Goal: Task Accomplishment & Management: Use online tool/utility

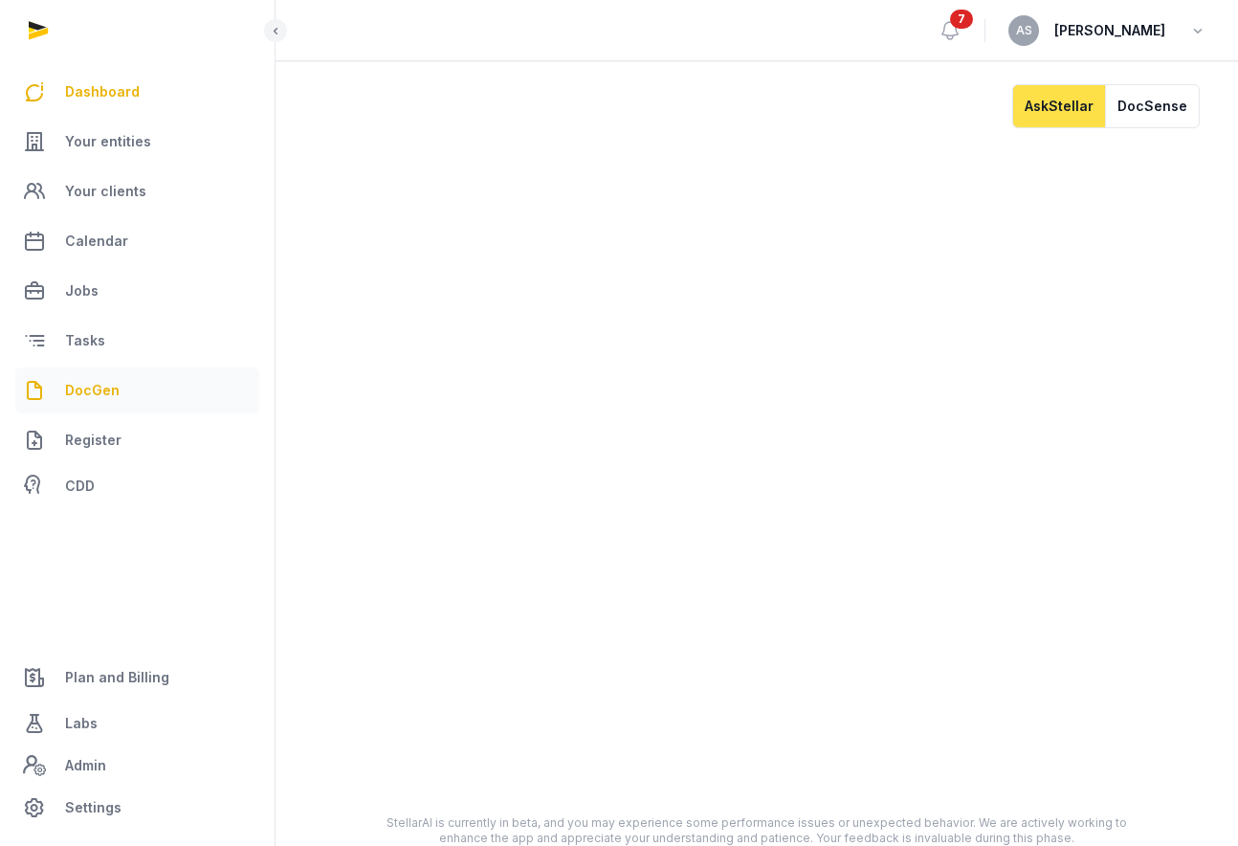
click at [94, 393] on span "DocGen" at bounding box center [92, 390] width 55 height 23
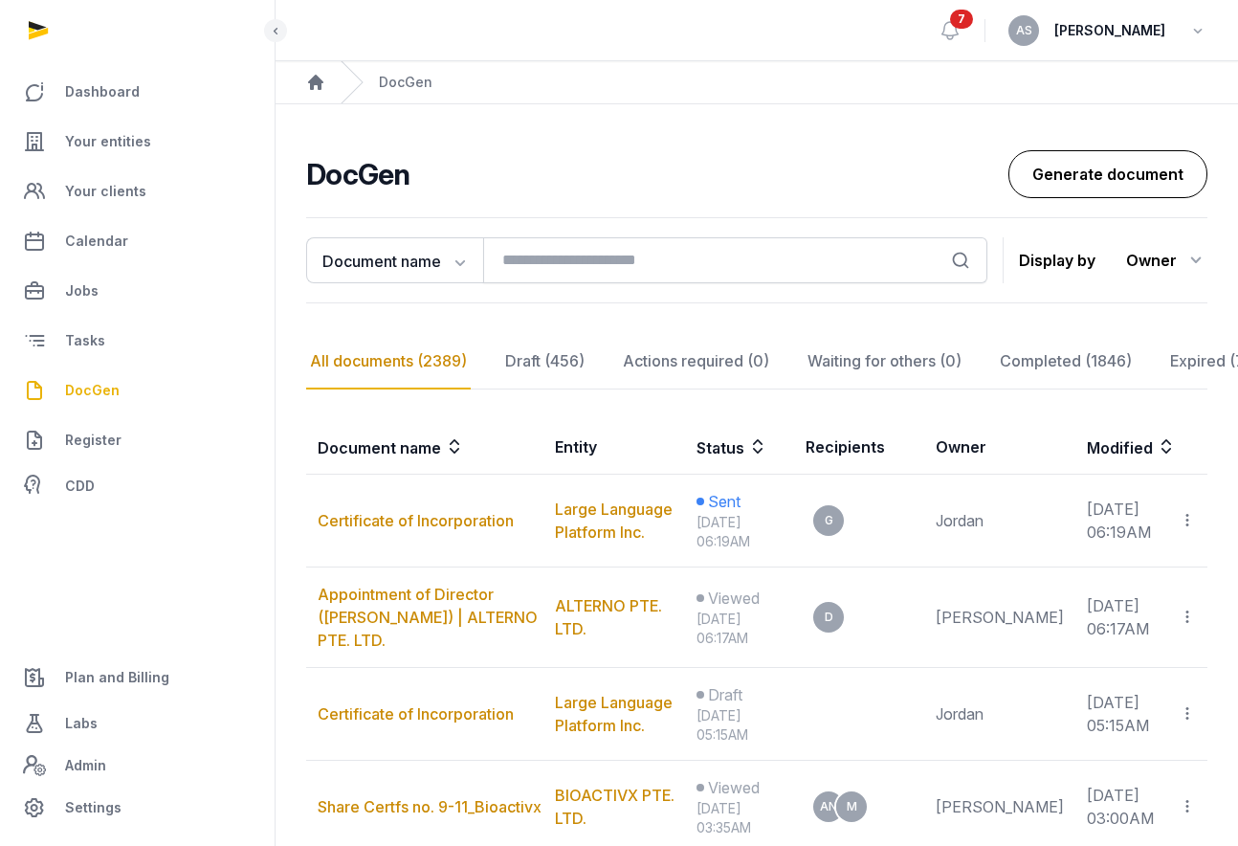
click at [1089, 185] on link "Generate document" at bounding box center [1107, 174] width 199 height 48
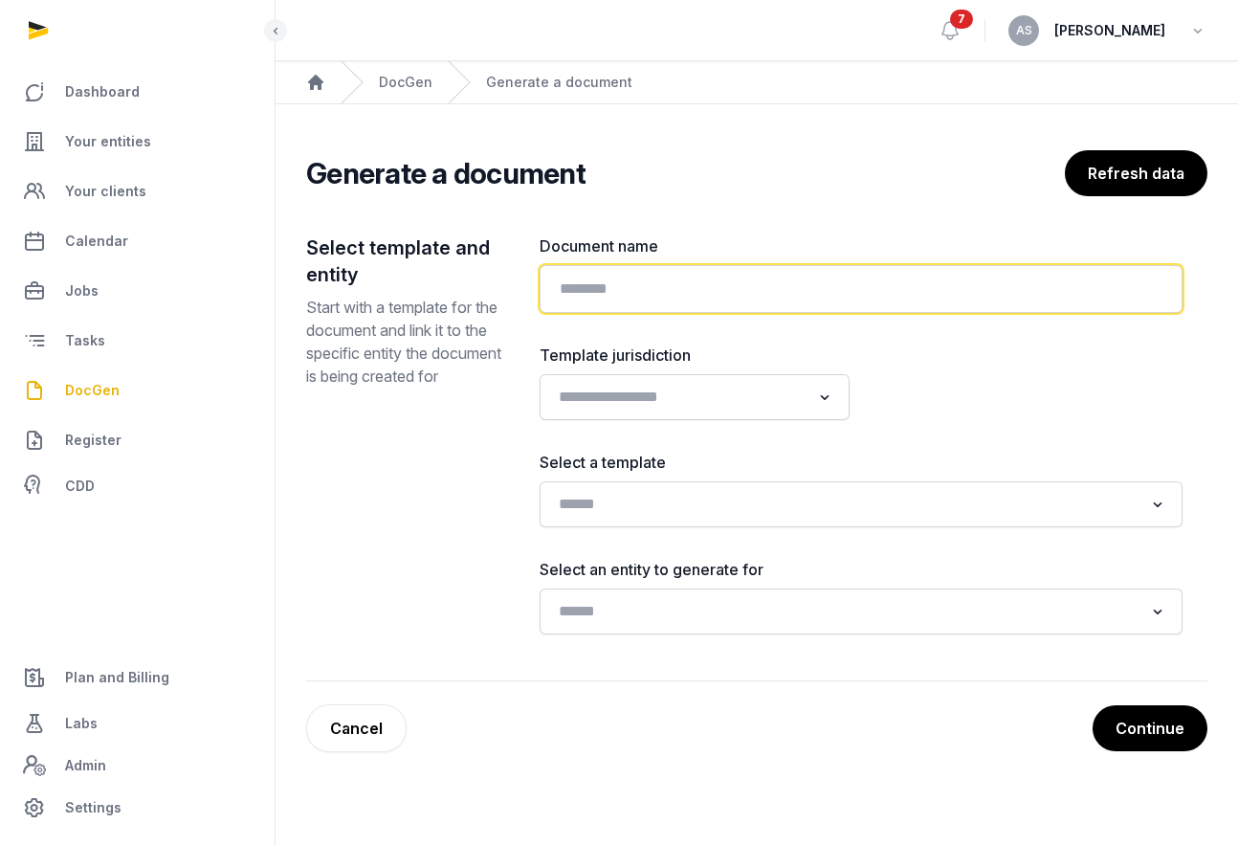
click at [686, 294] on input "text" at bounding box center [861, 289] width 643 height 48
paste input "**********"
type input "**********"
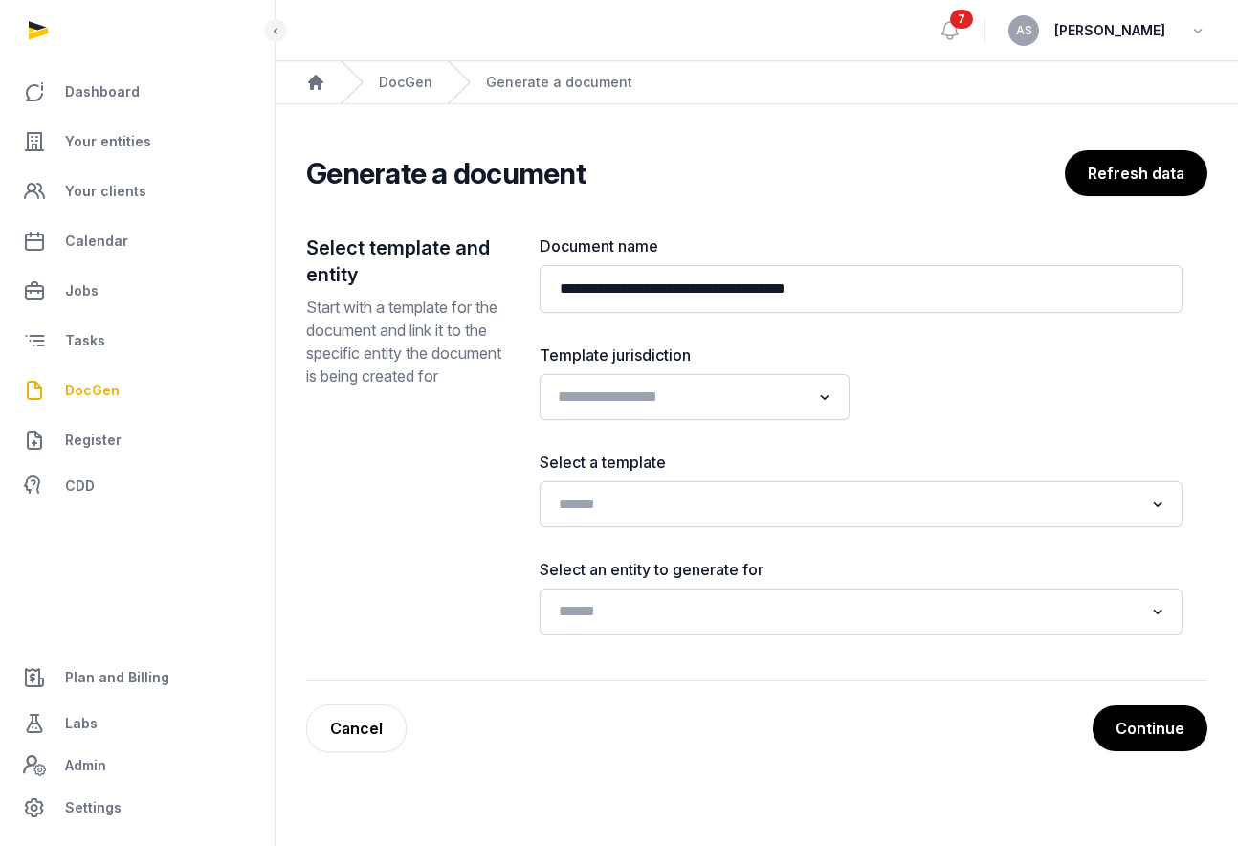
click at [815, 403] on icon "Search for option" at bounding box center [824, 397] width 19 height 23
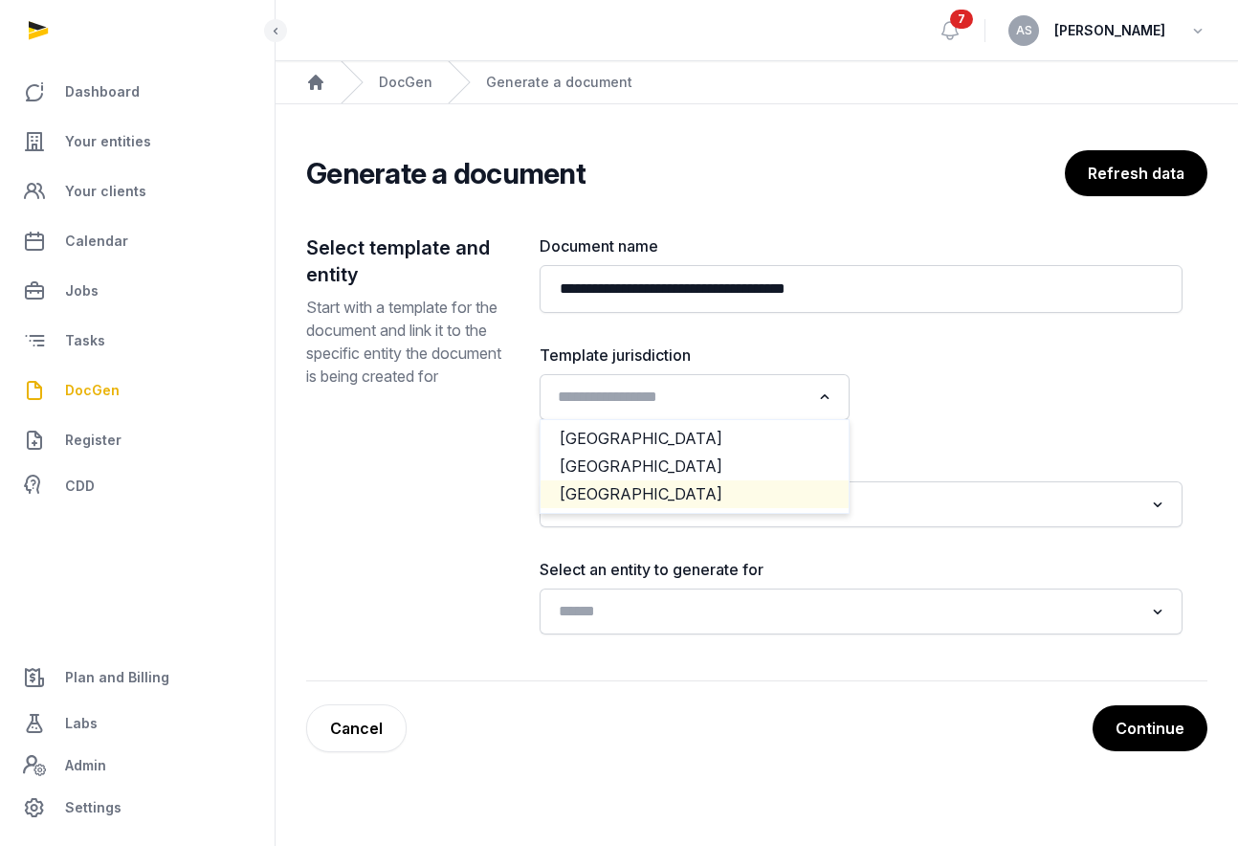
click at [783, 492] on li "[GEOGRAPHIC_DATA]" at bounding box center [695, 494] width 308 height 28
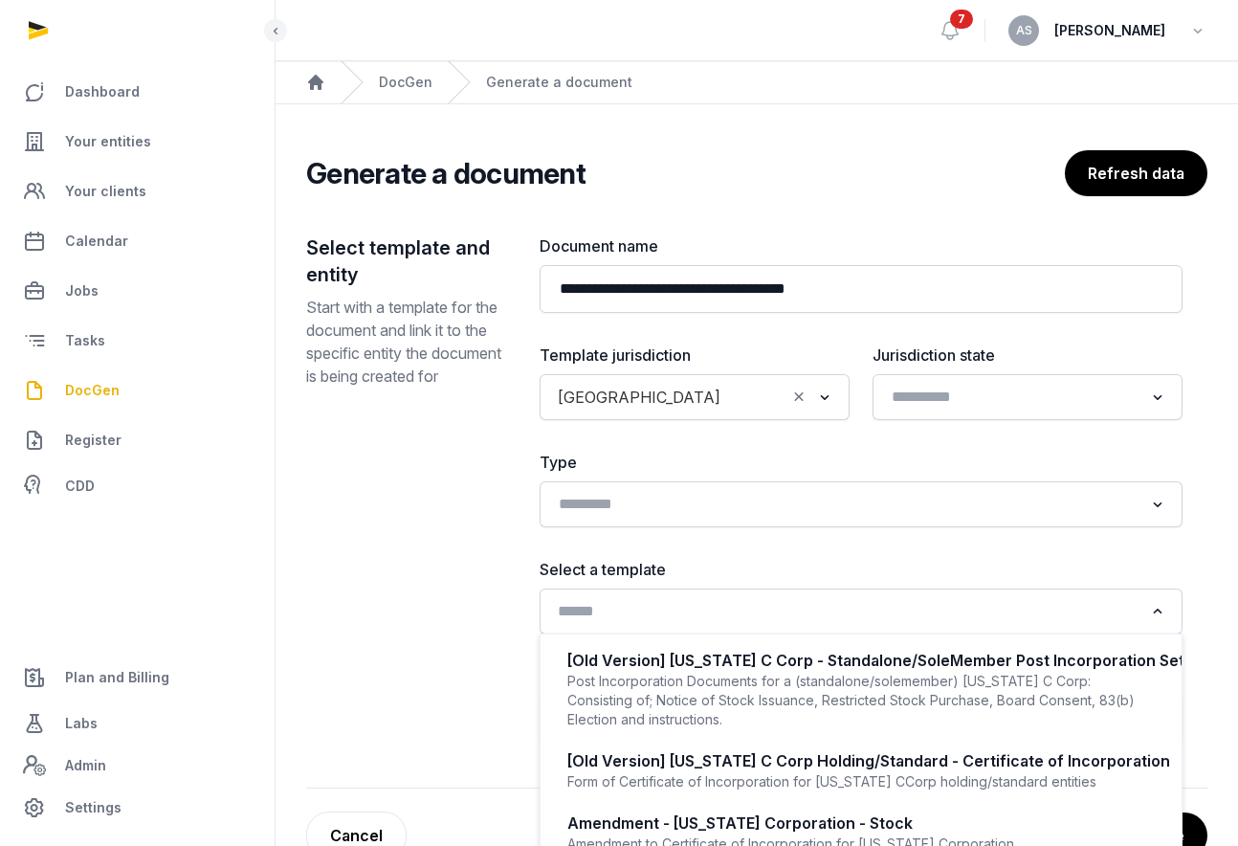
click at [807, 610] on input "Search for option" at bounding box center [847, 611] width 592 height 27
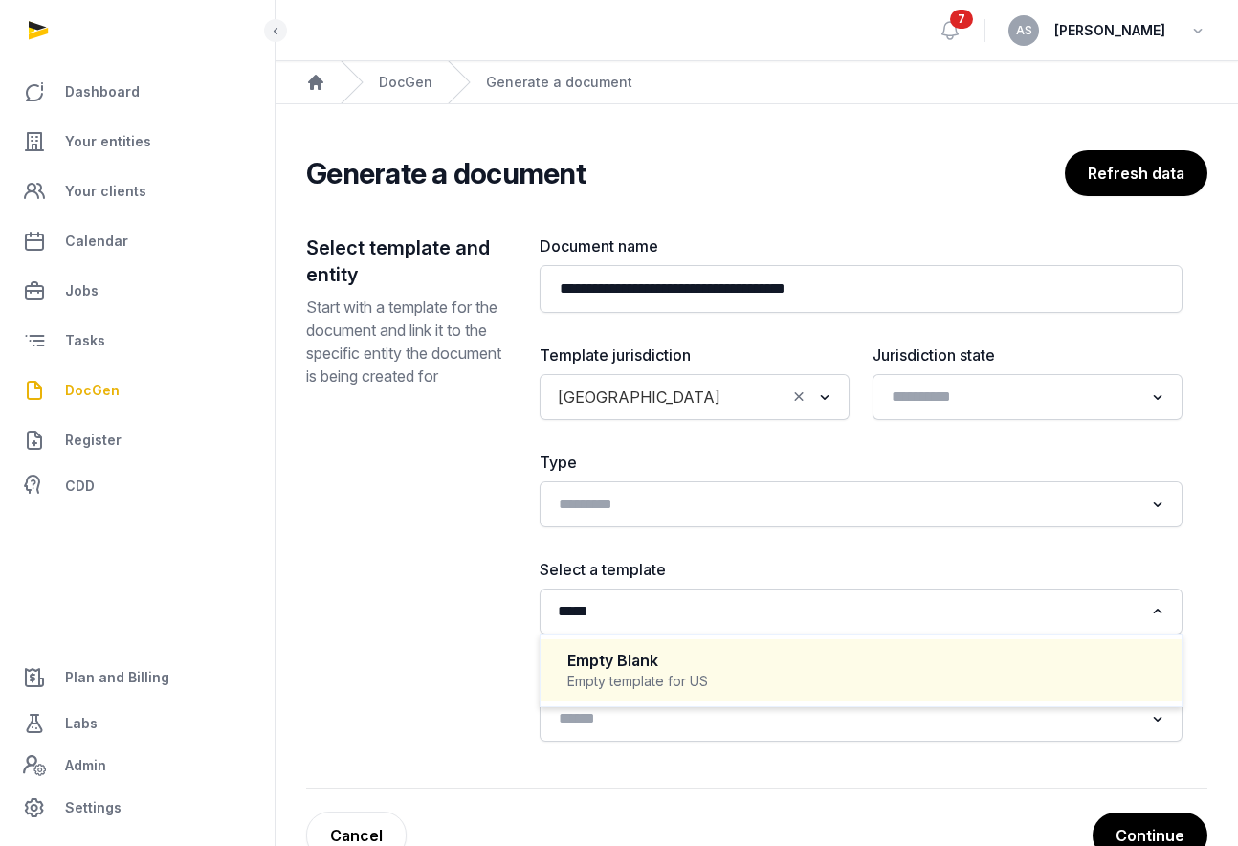
click at [798, 668] on div "Empty Blank" at bounding box center [860, 661] width 587 height 22
type input "*****"
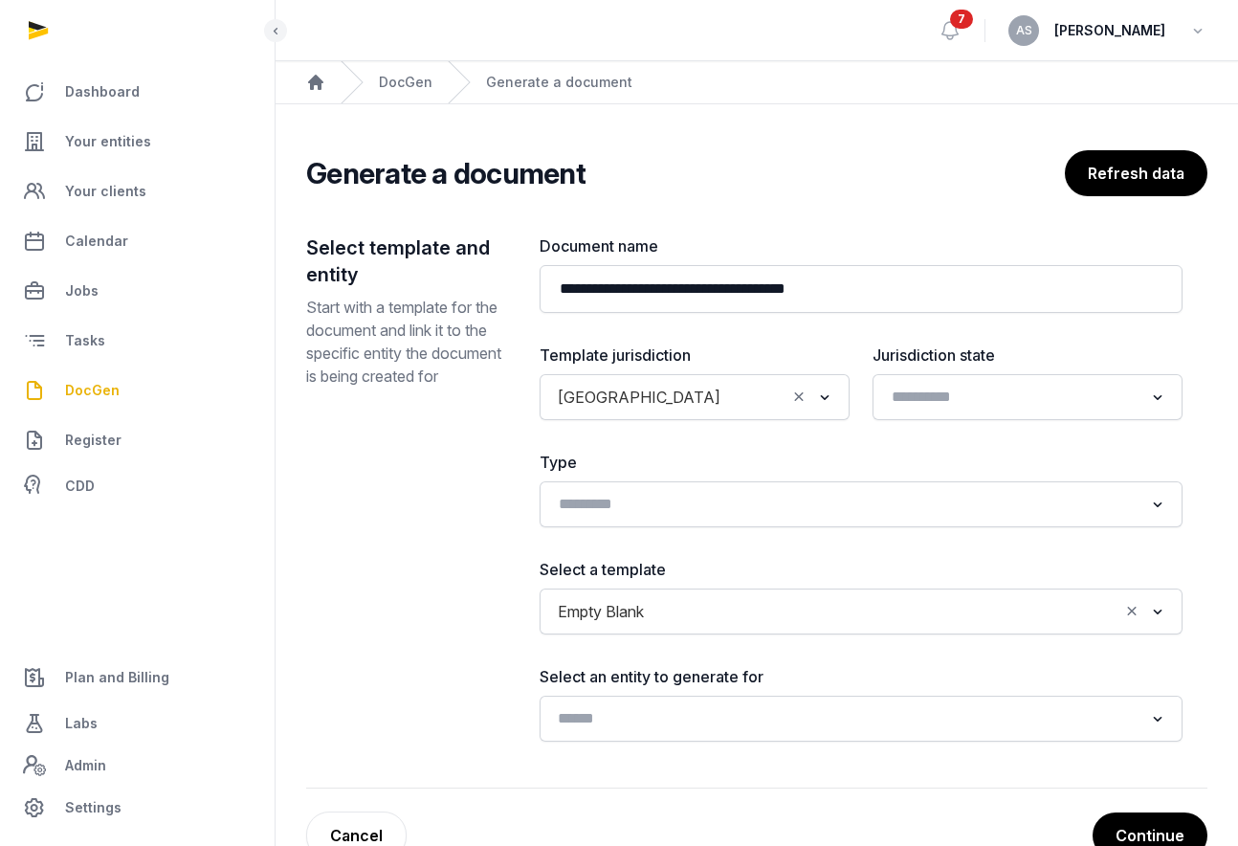
click at [787, 711] on input "Search for option" at bounding box center [847, 718] width 592 height 27
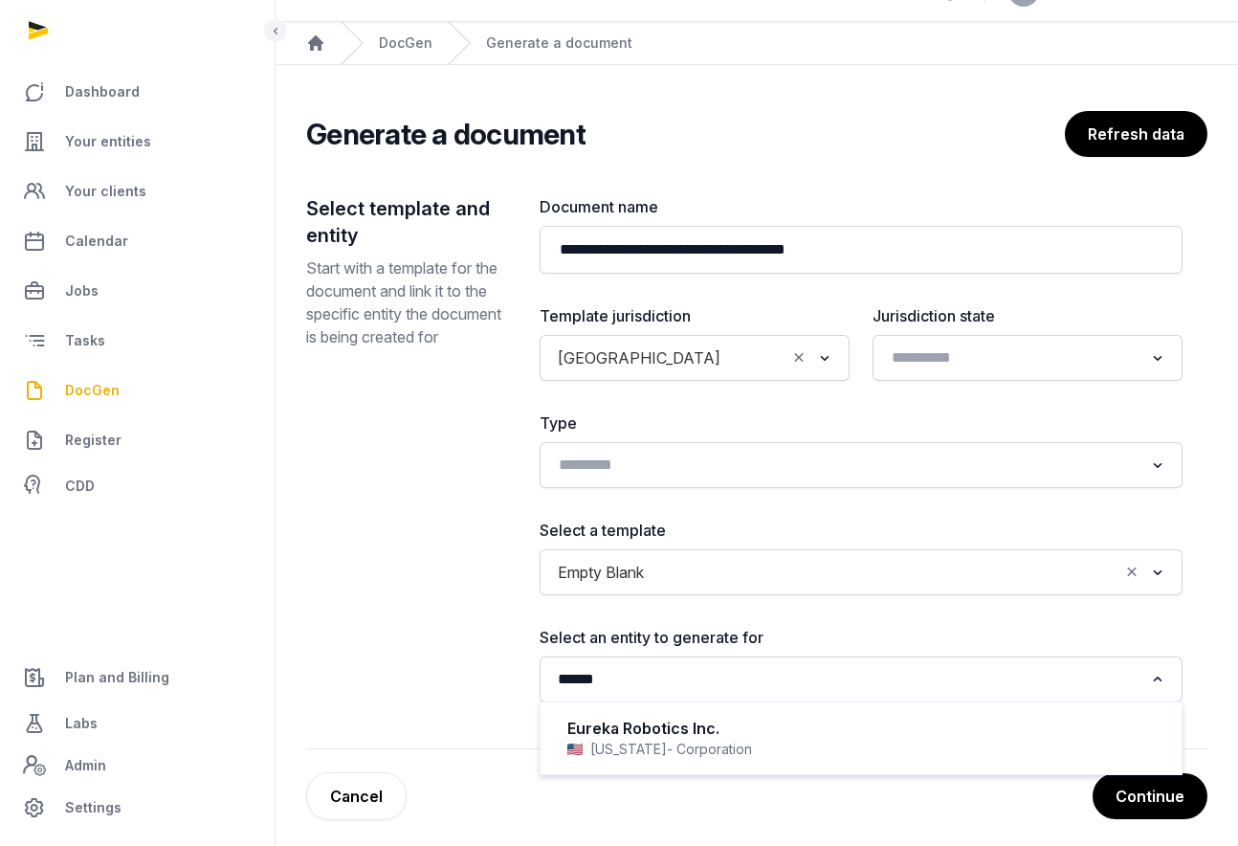
scroll to position [48, 0]
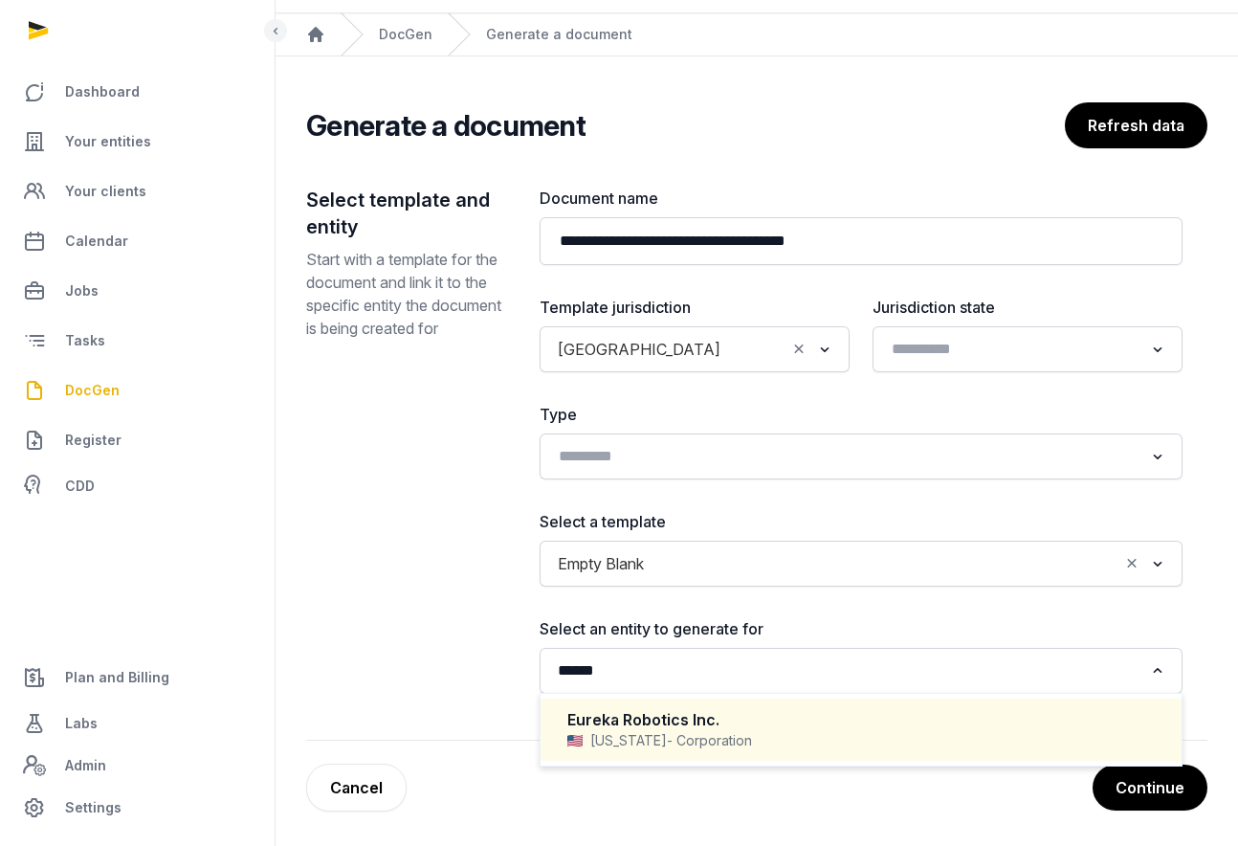
click at [802, 724] on div "Eureka Robotics Inc." at bounding box center [860, 720] width 587 height 22
type input "******"
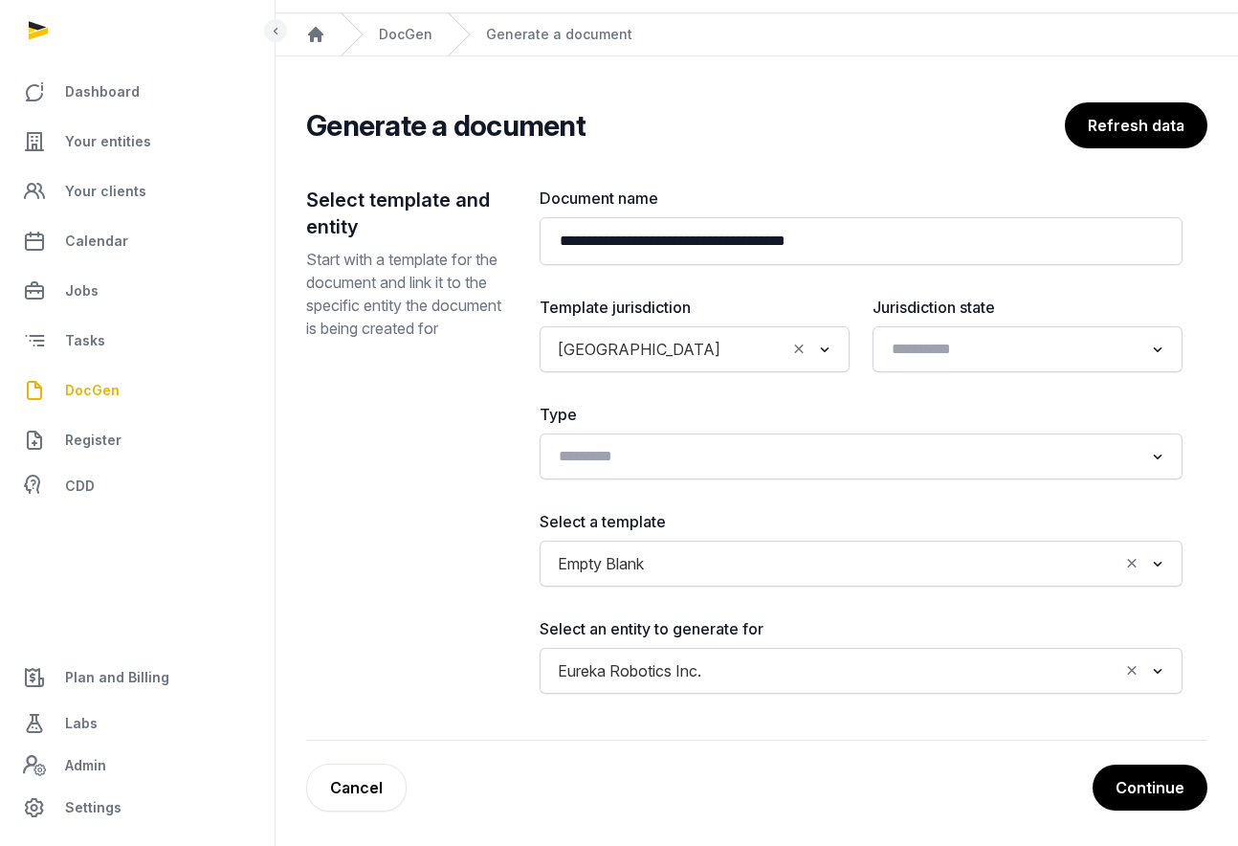
click at [1140, 786] on button "Continue" at bounding box center [1150, 787] width 115 height 46
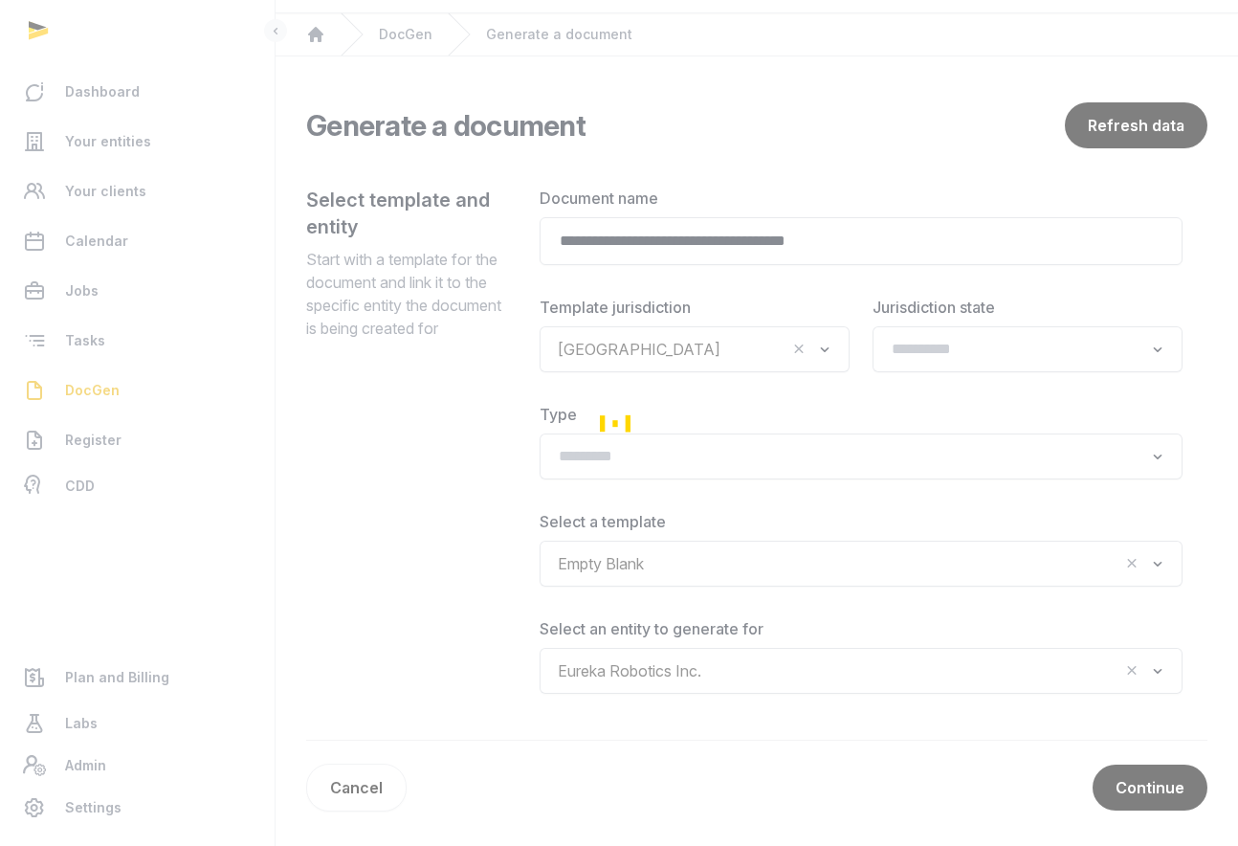
scroll to position [1, 0]
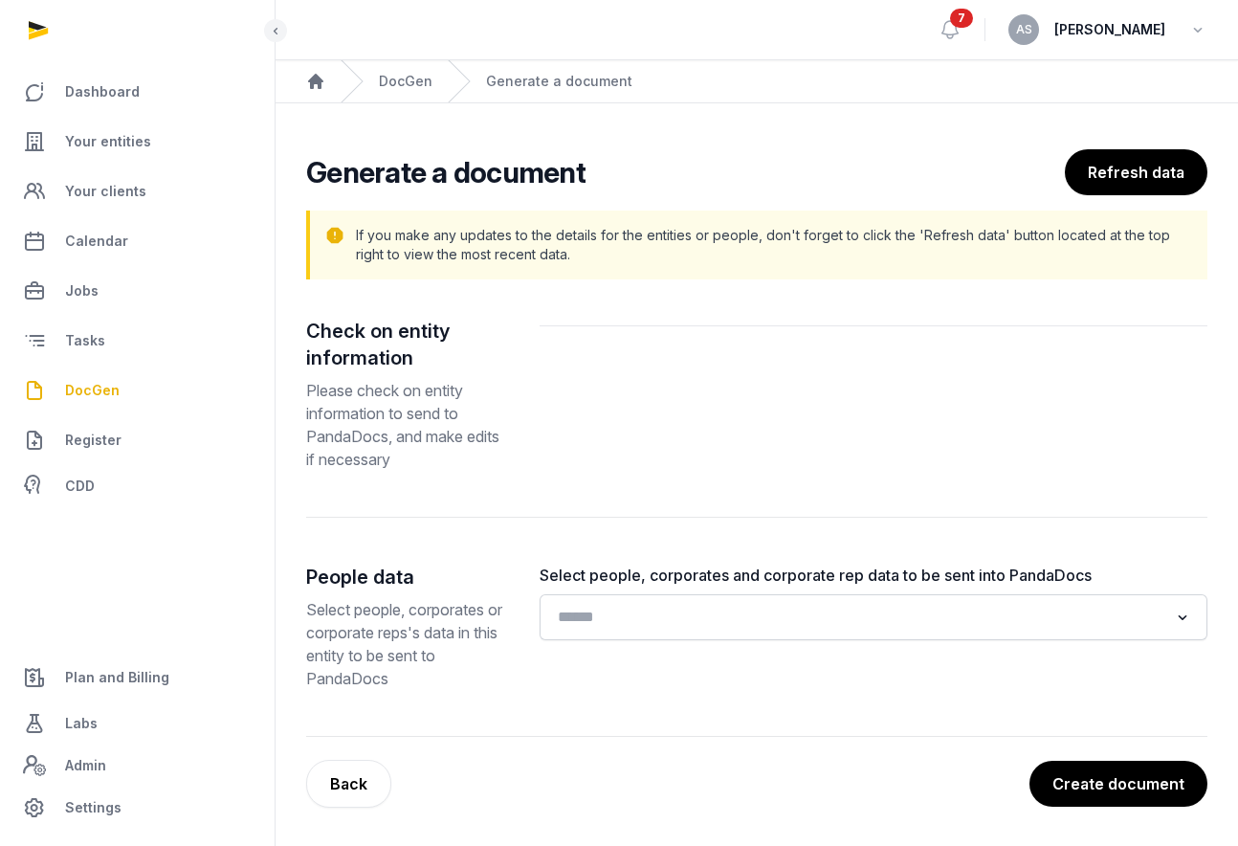
click at [763, 602] on div "Search for option" at bounding box center [860, 615] width 622 height 31
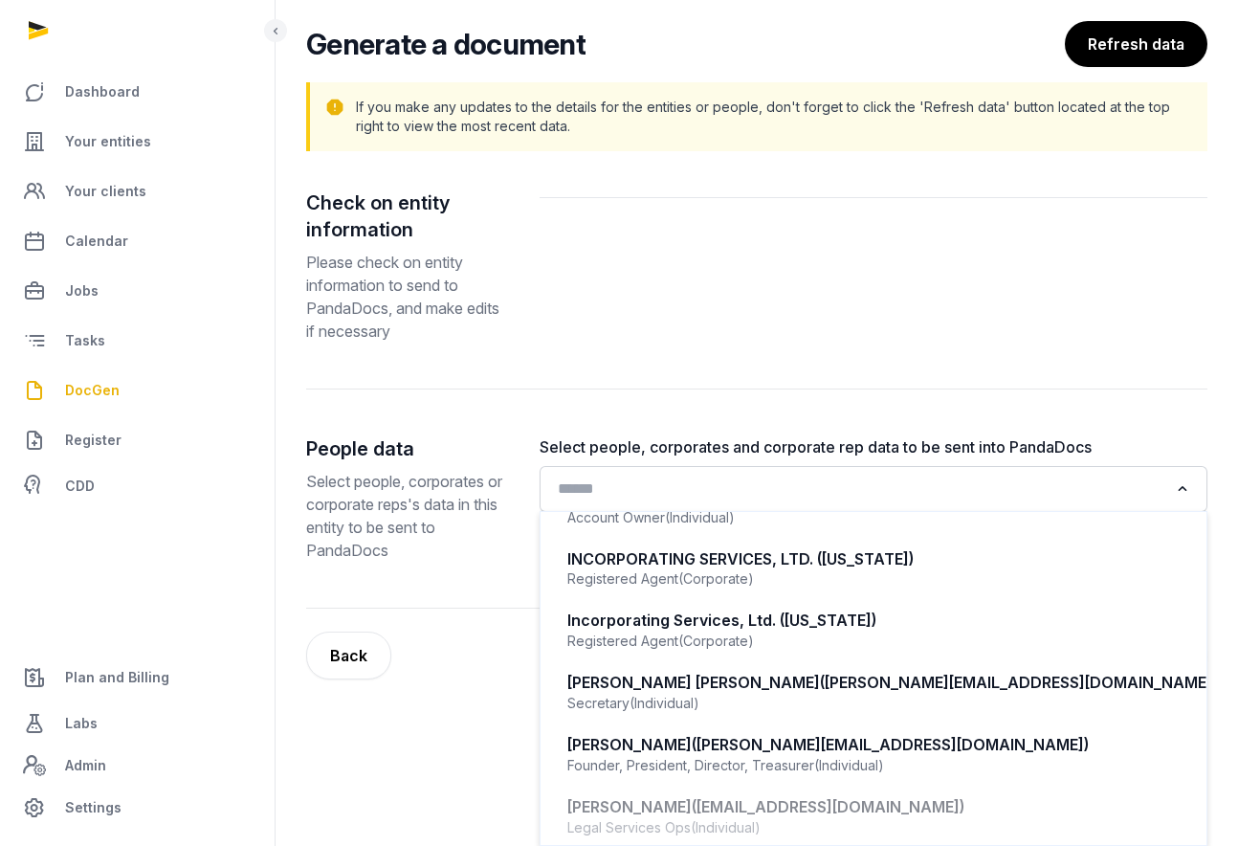
scroll to position [166, 0]
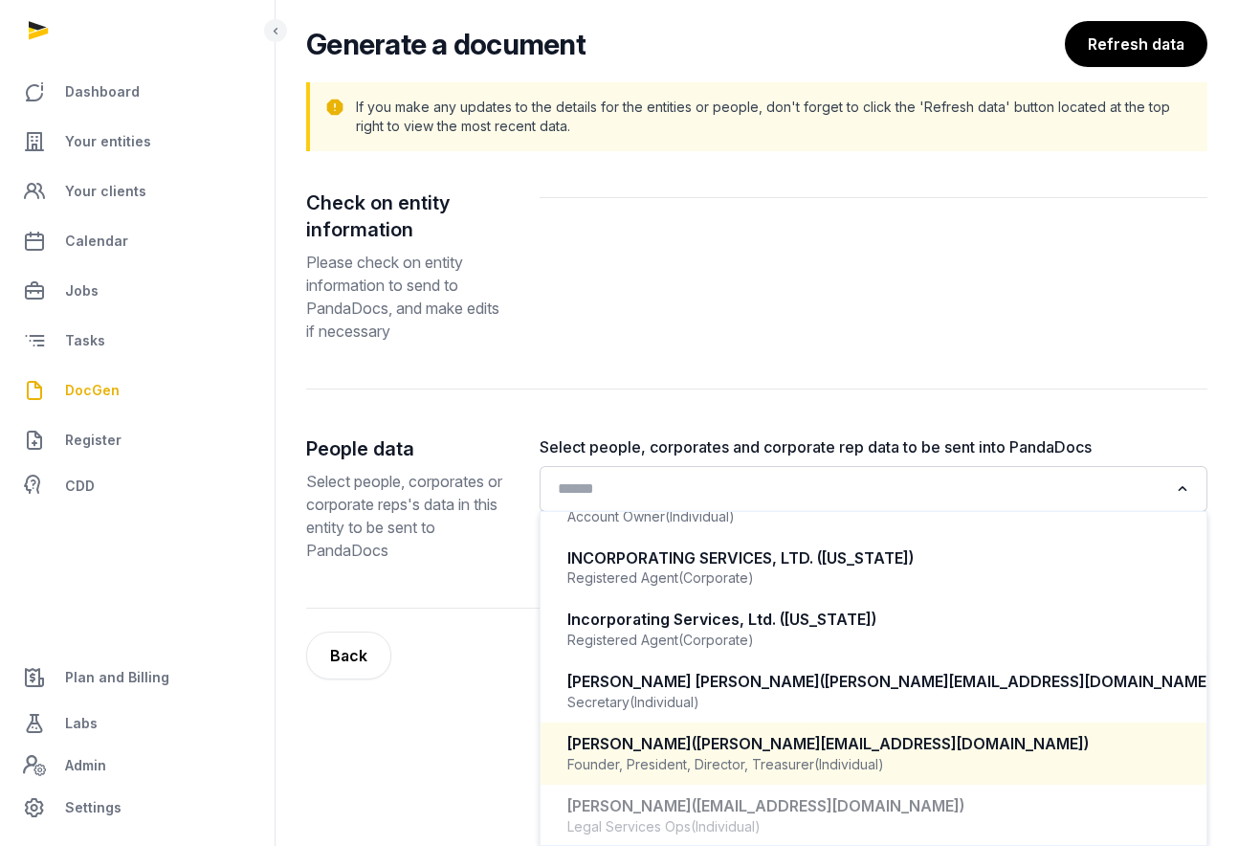
click at [713, 743] on div "[PERSON_NAME] ([PERSON_NAME][EMAIL_ADDRESS][DOMAIN_NAME])" at bounding box center [873, 744] width 613 height 22
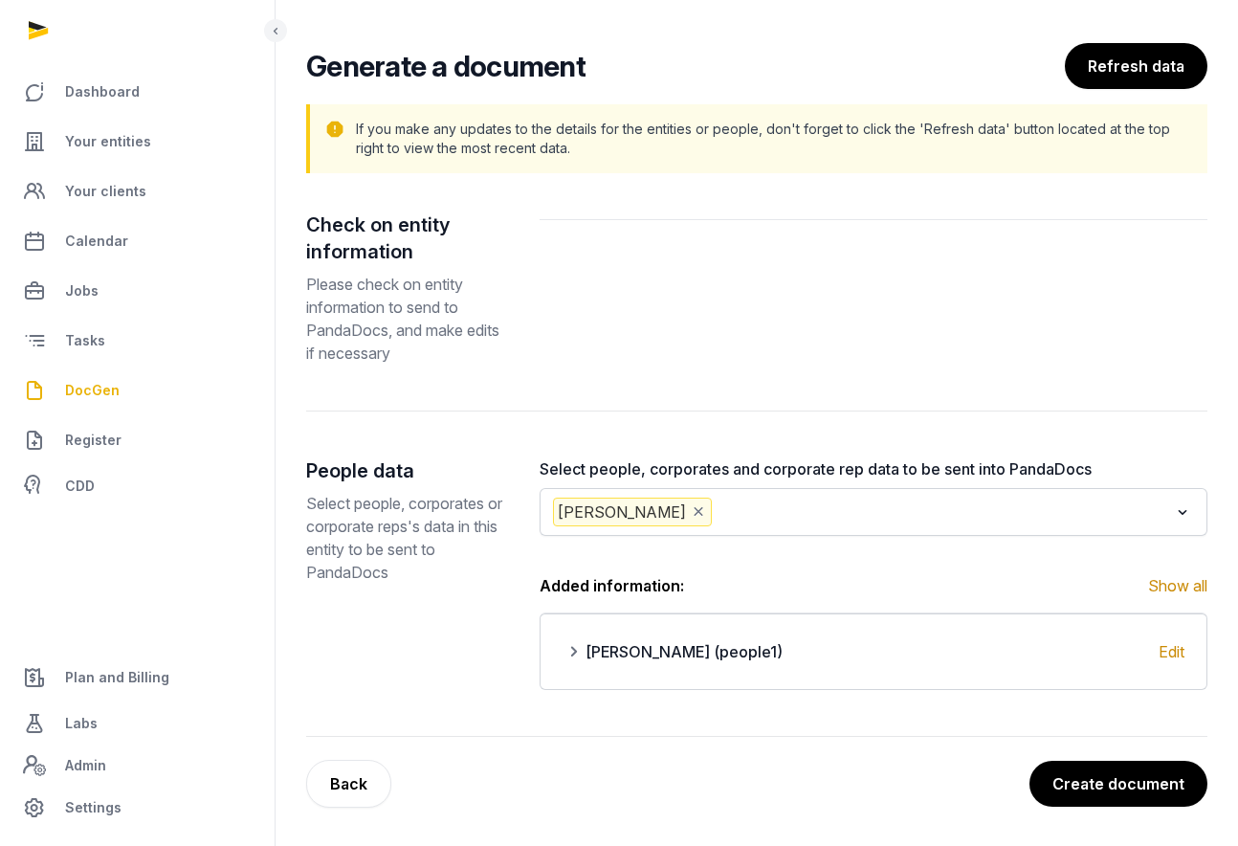
scroll to position [107, 0]
click at [1092, 796] on button "Create document" at bounding box center [1118, 784] width 180 height 48
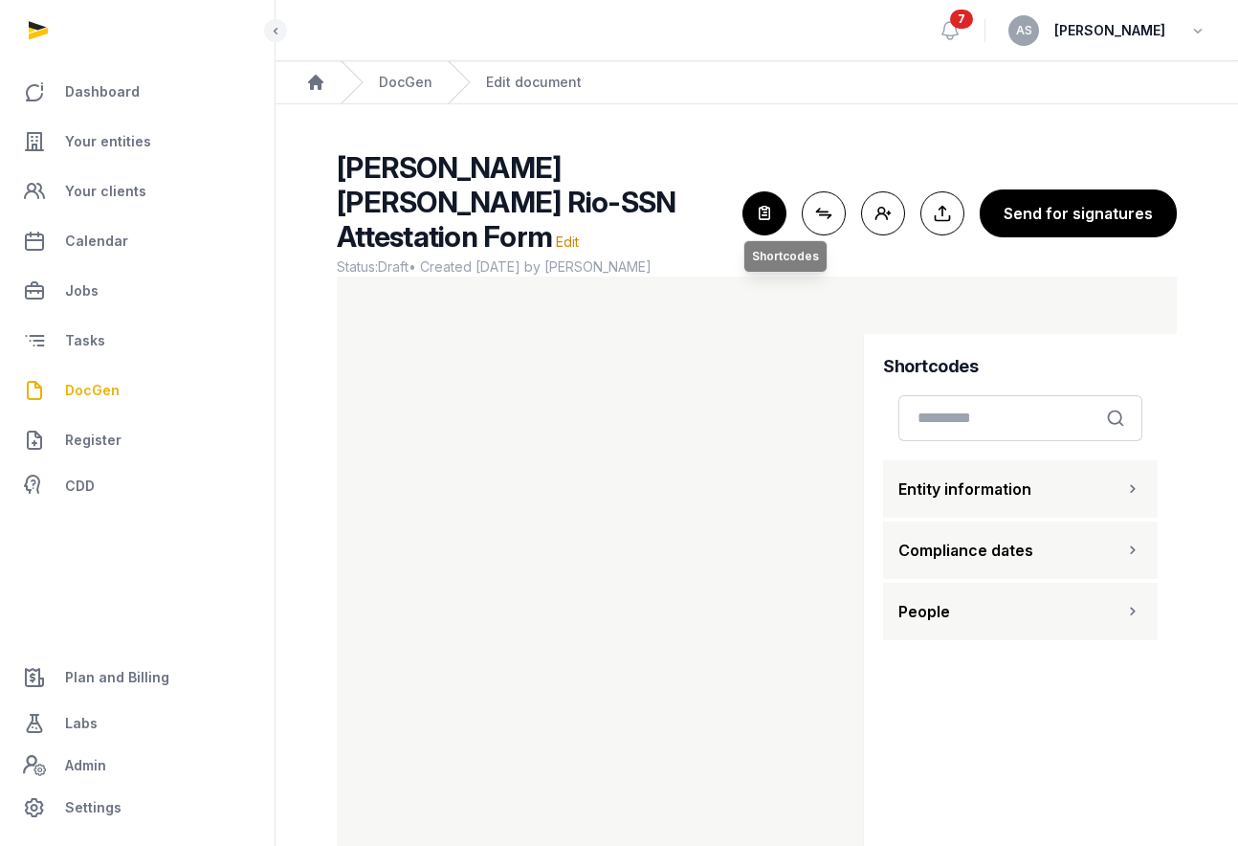
click at [773, 206] on icon "button" at bounding box center [764, 213] width 42 height 42
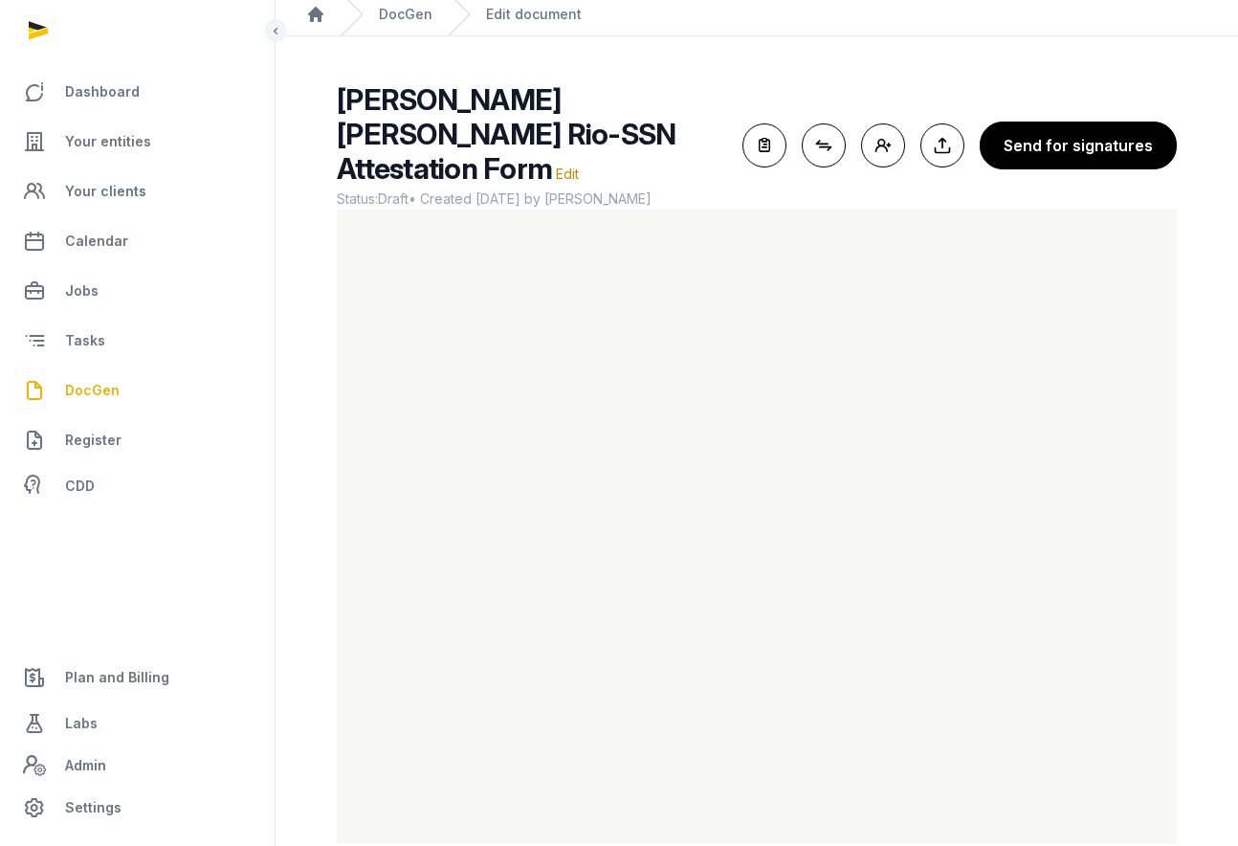
scroll to position [69, 0]
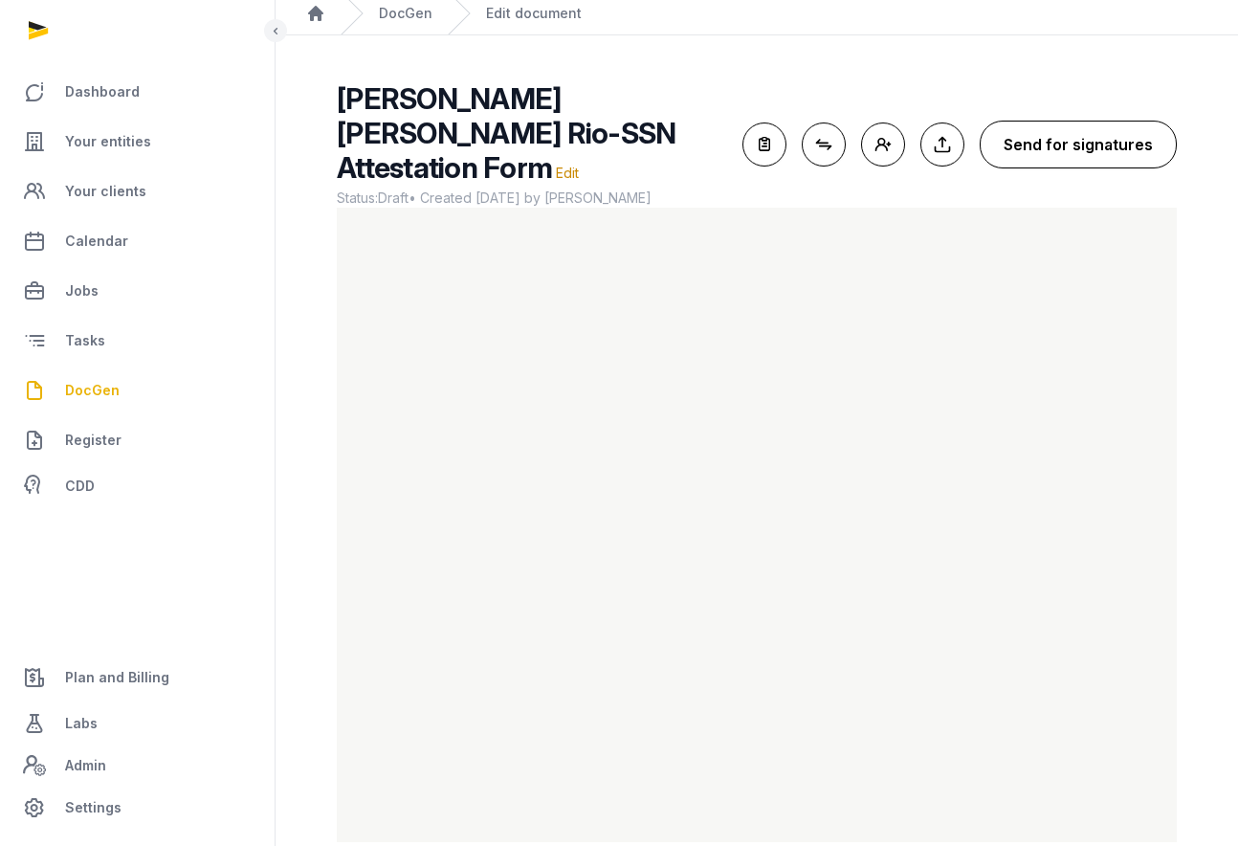
click at [1059, 122] on button "Send for signatures" at bounding box center [1078, 145] width 197 height 48
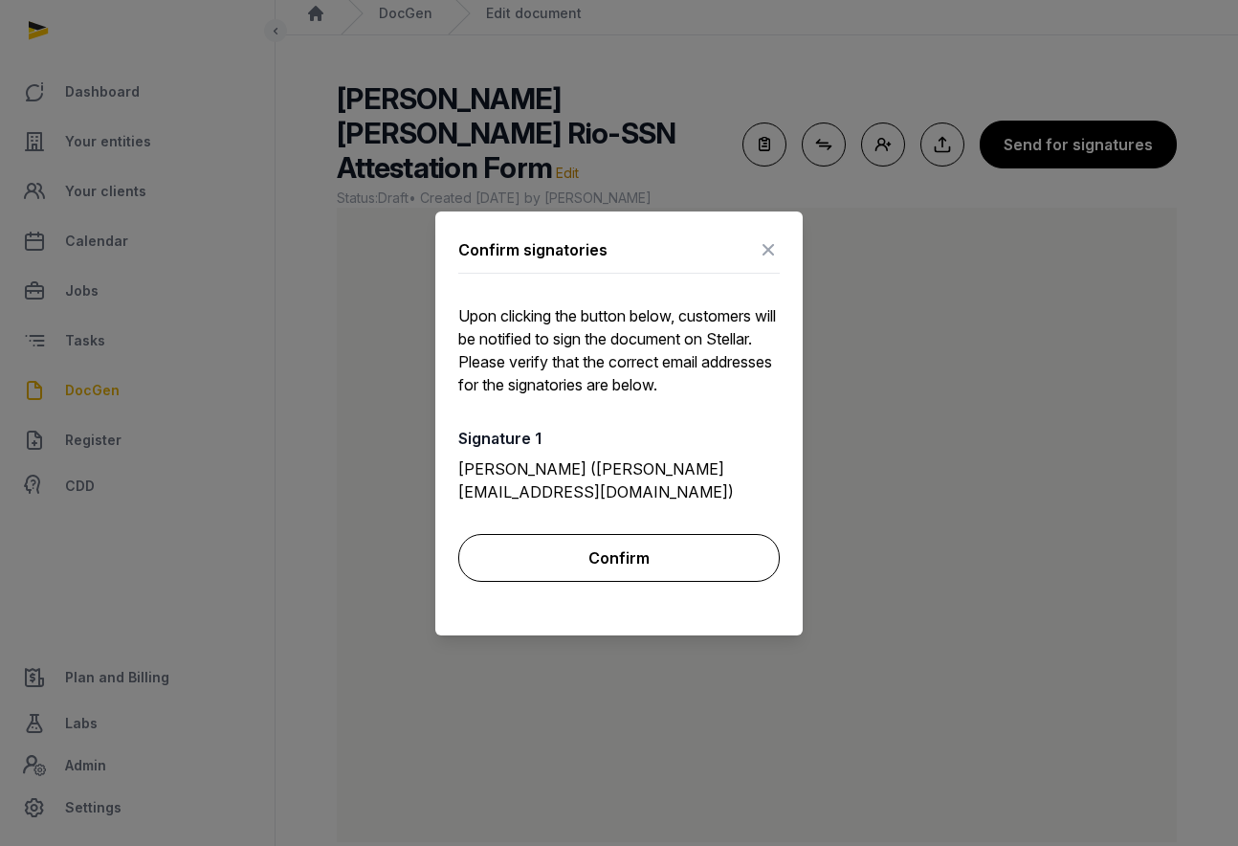
click at [647, 549] on button "Confirm" at bounding box center [618, 558] width 321 height 48
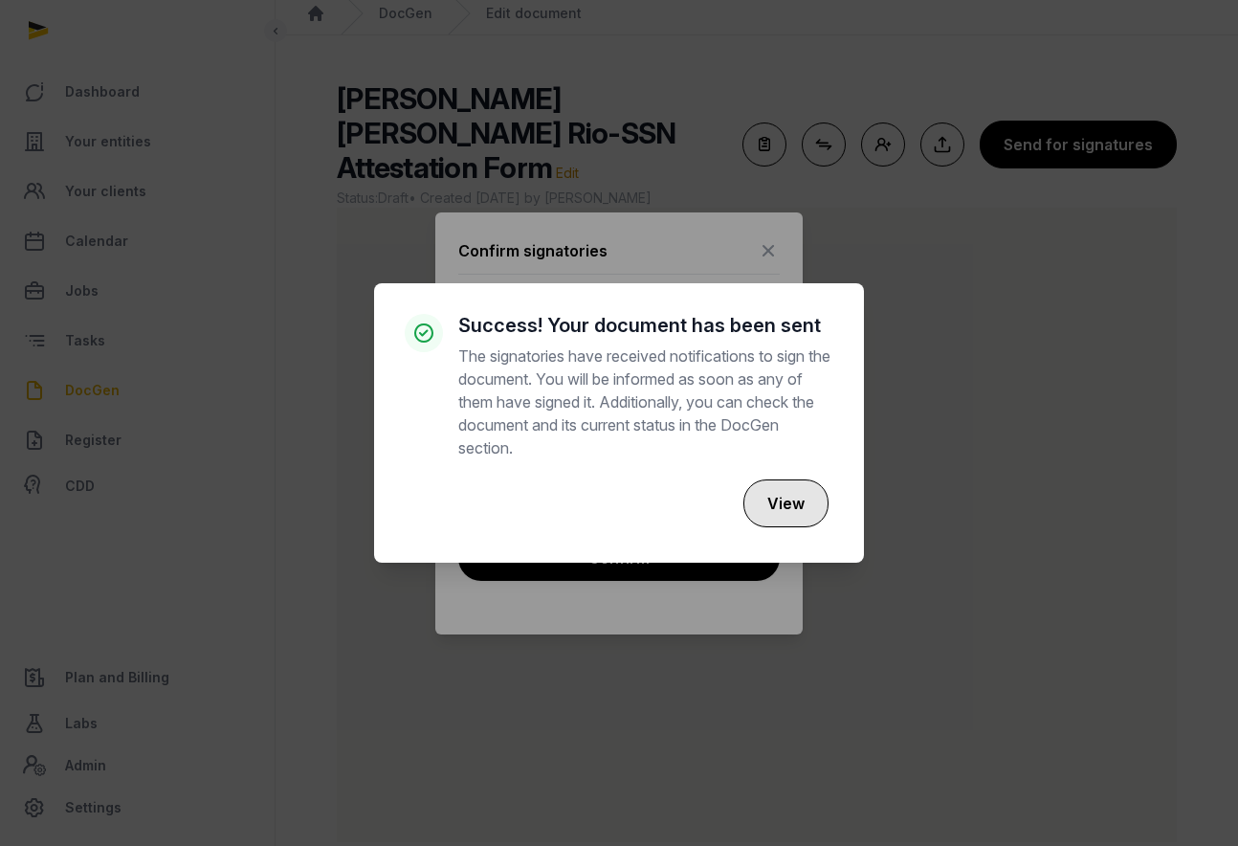
click at [798, 506] on button "View" at bounding box center [785, 503] width 85 height 48
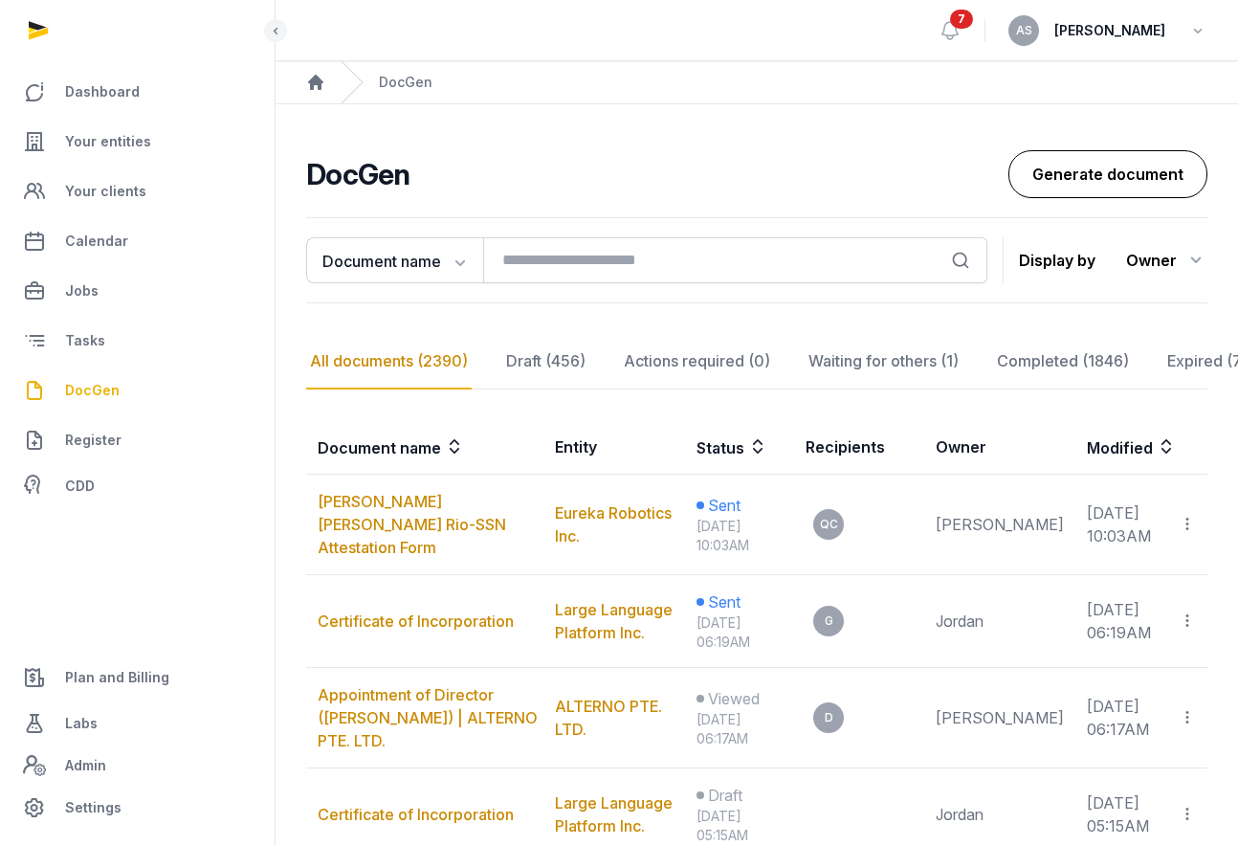
click at [1082, 186] on link "Generate document" at bounding box center [1107, 174] width 199 height 48
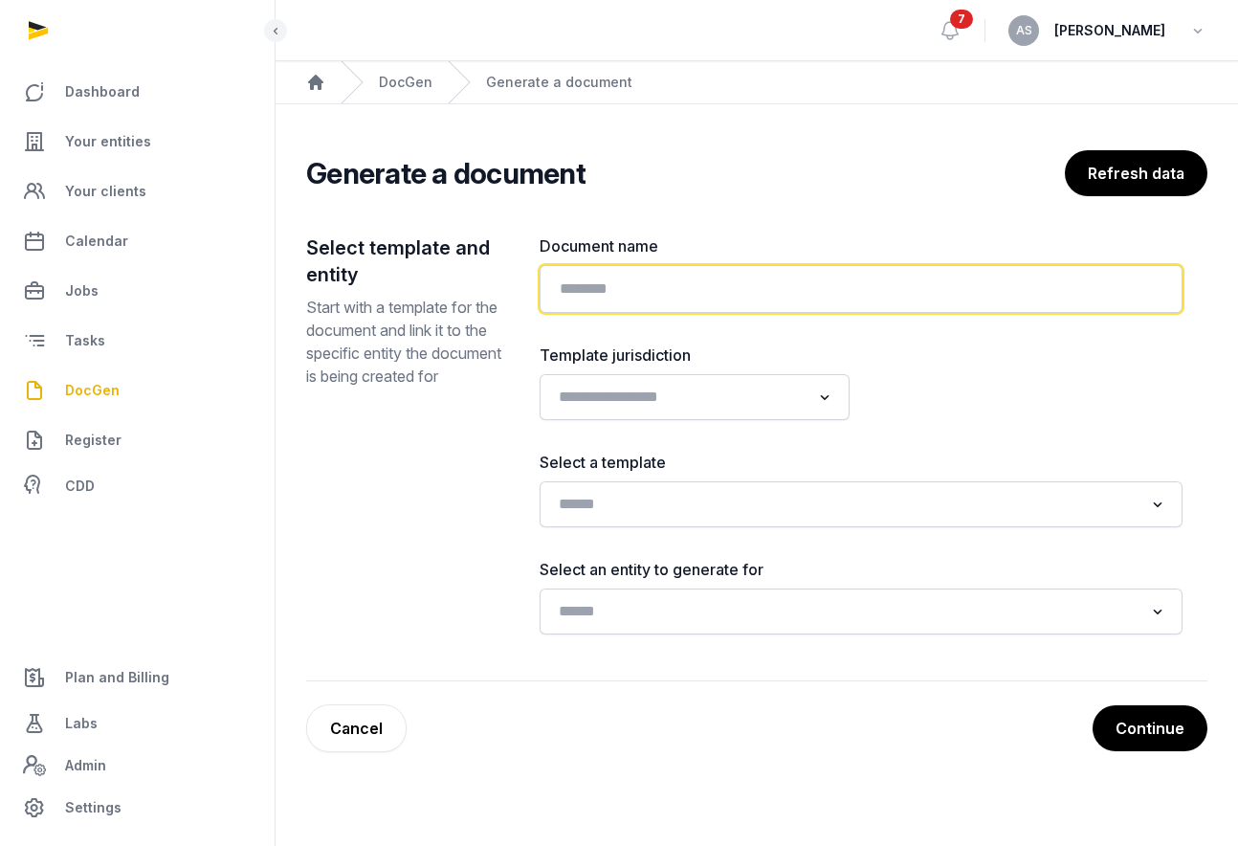
click at [620, 305] on input "text" at bounding box center [861, 289] width 643 height 48
paste input "**********"
type input "**********"
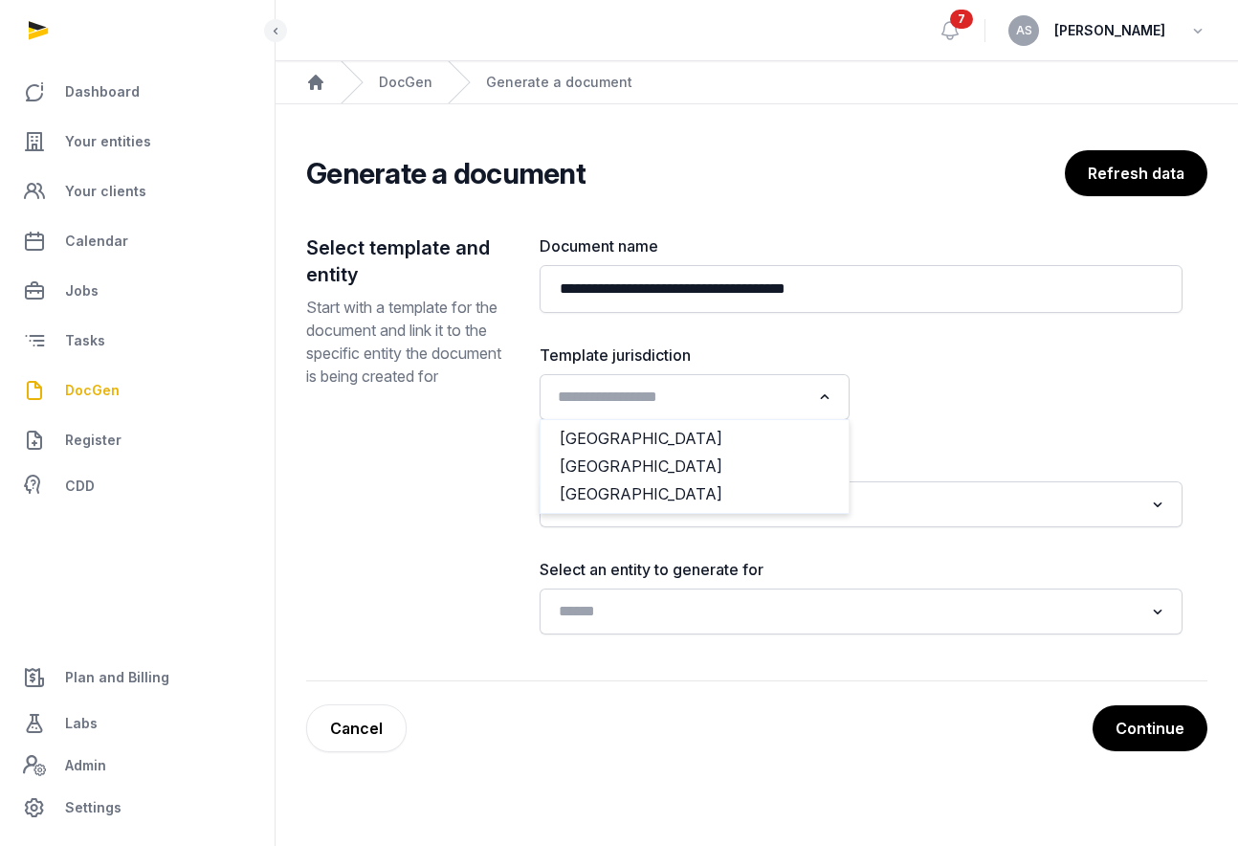
click at [817, 393] on icon "Search for option" at bounding box center [824, 397] width 19 height 23
click at [775, 489] on li "[GEOGRAPHIC_DATA]" at bounding box center [695, 494] width 308 height 28
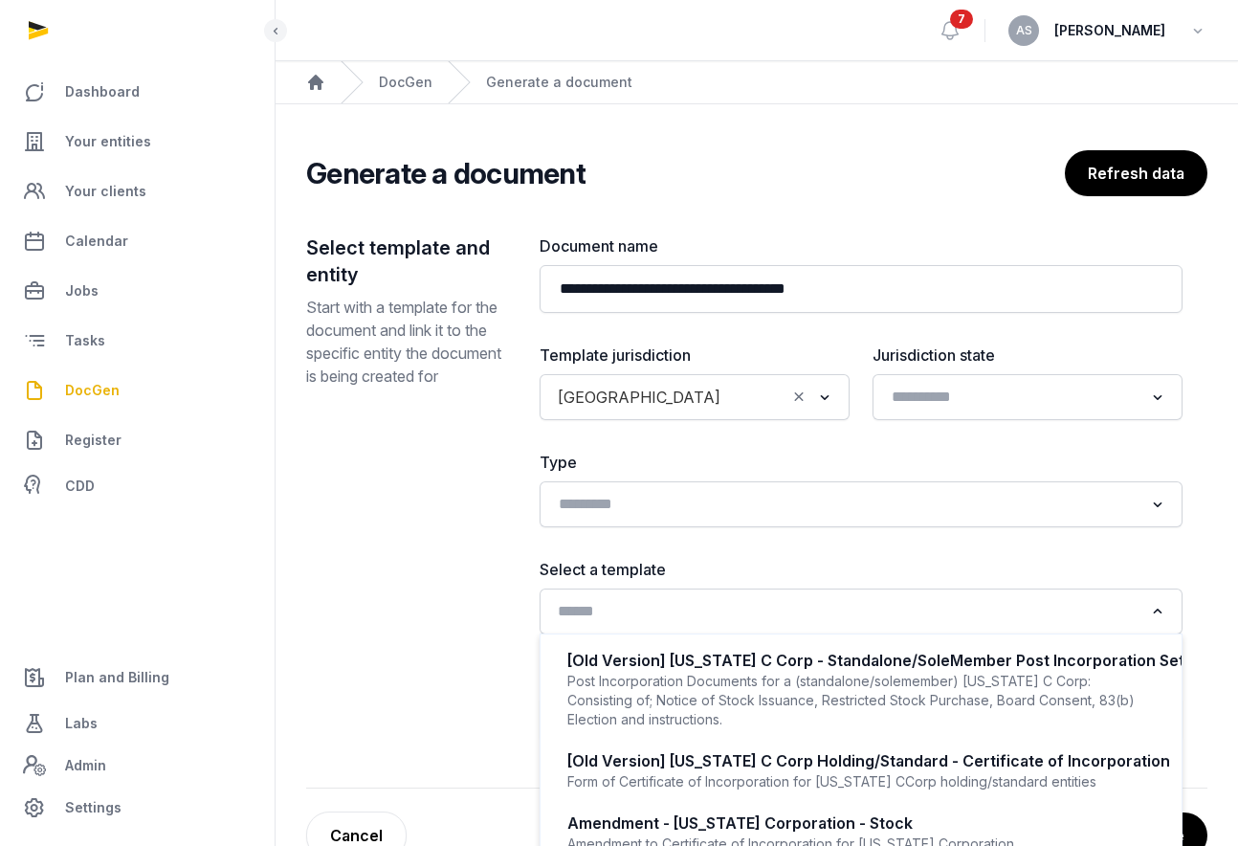
click at [820, 612] on input "Search for option" at bounding box center [847, 611] width 592 height 27
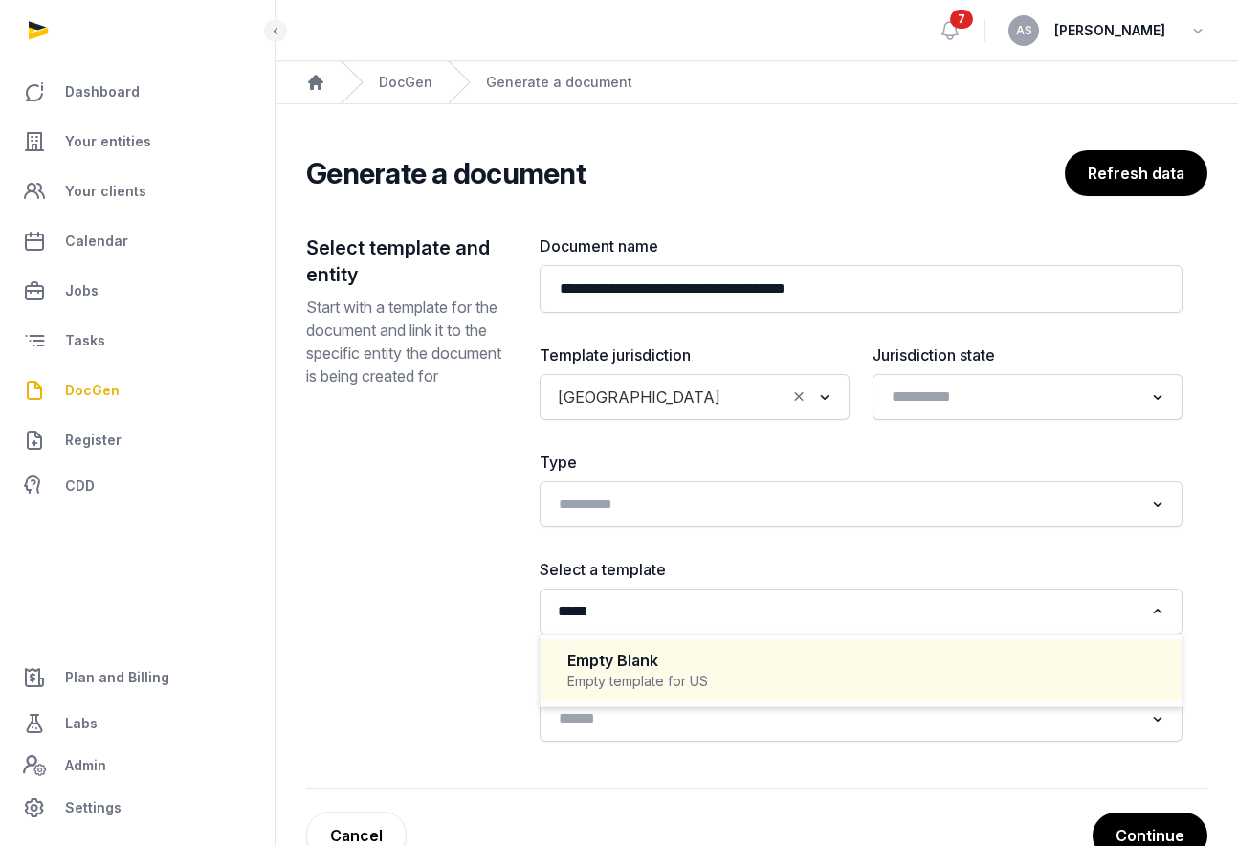
click at [793, 646] on div "Empty Blank Empty template for US" at bounding box center [861, 670] width 603 height 56
type input "*****"
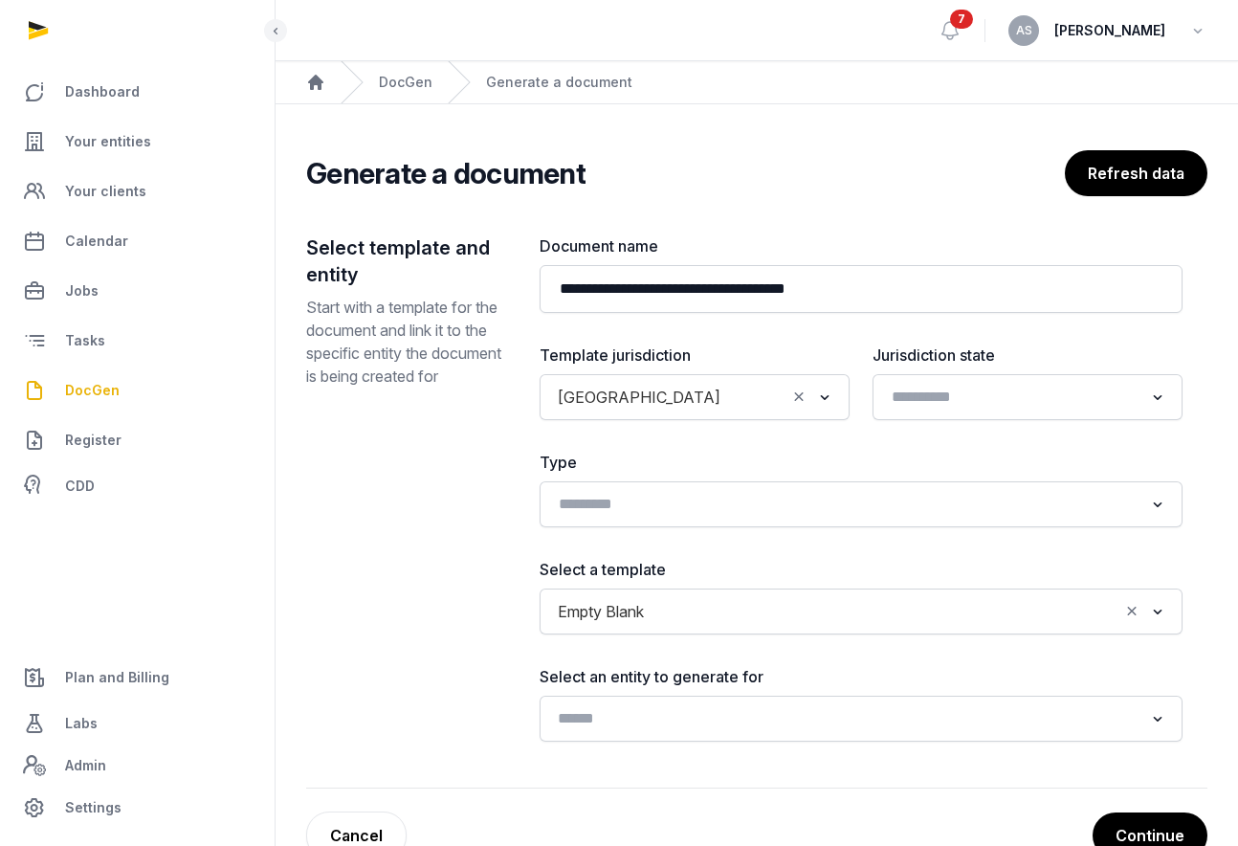
click at [826, 712] on input "Search for option" at bounding box center [847, 718] width 592 height 27
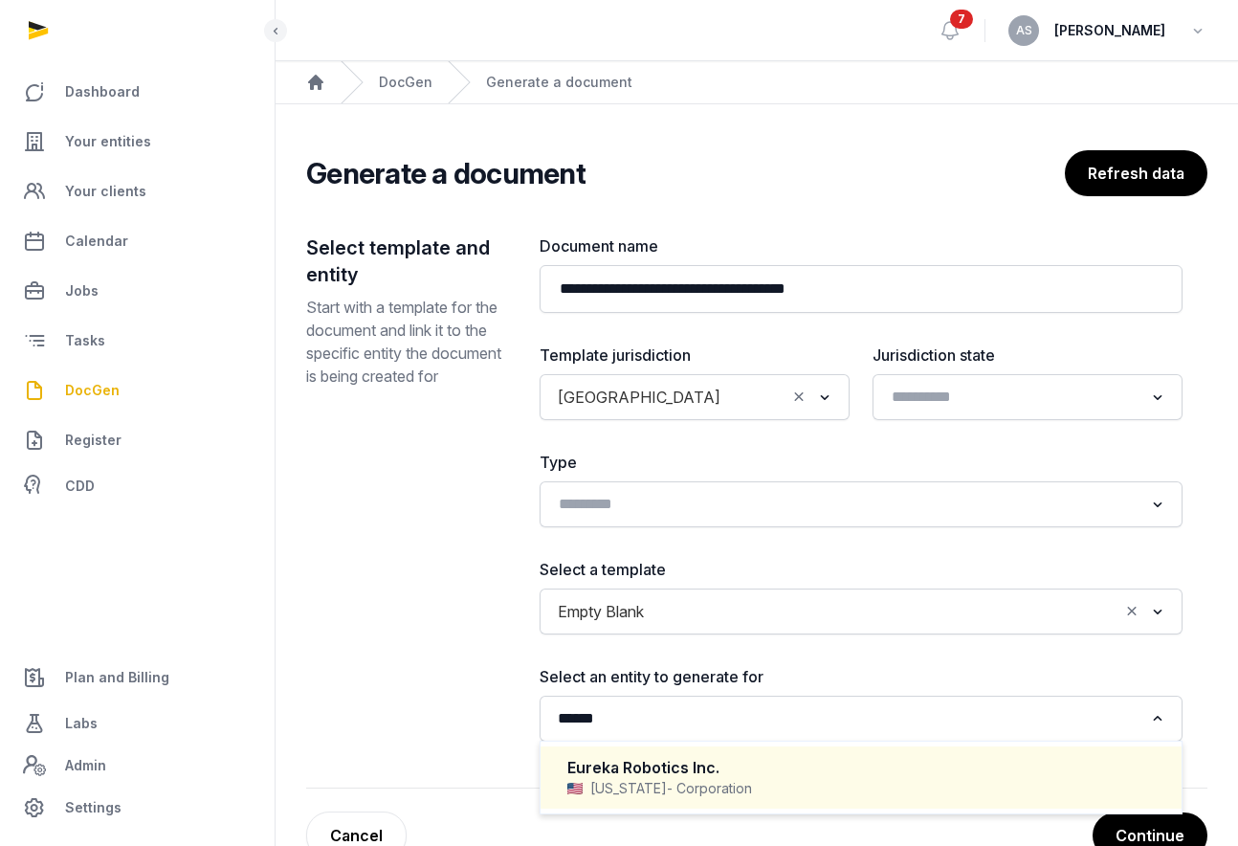
click at [766, 763] on div "Eureka Robotics Inc." at bounding box center [860, 768] width 587 height 22
type input "******"
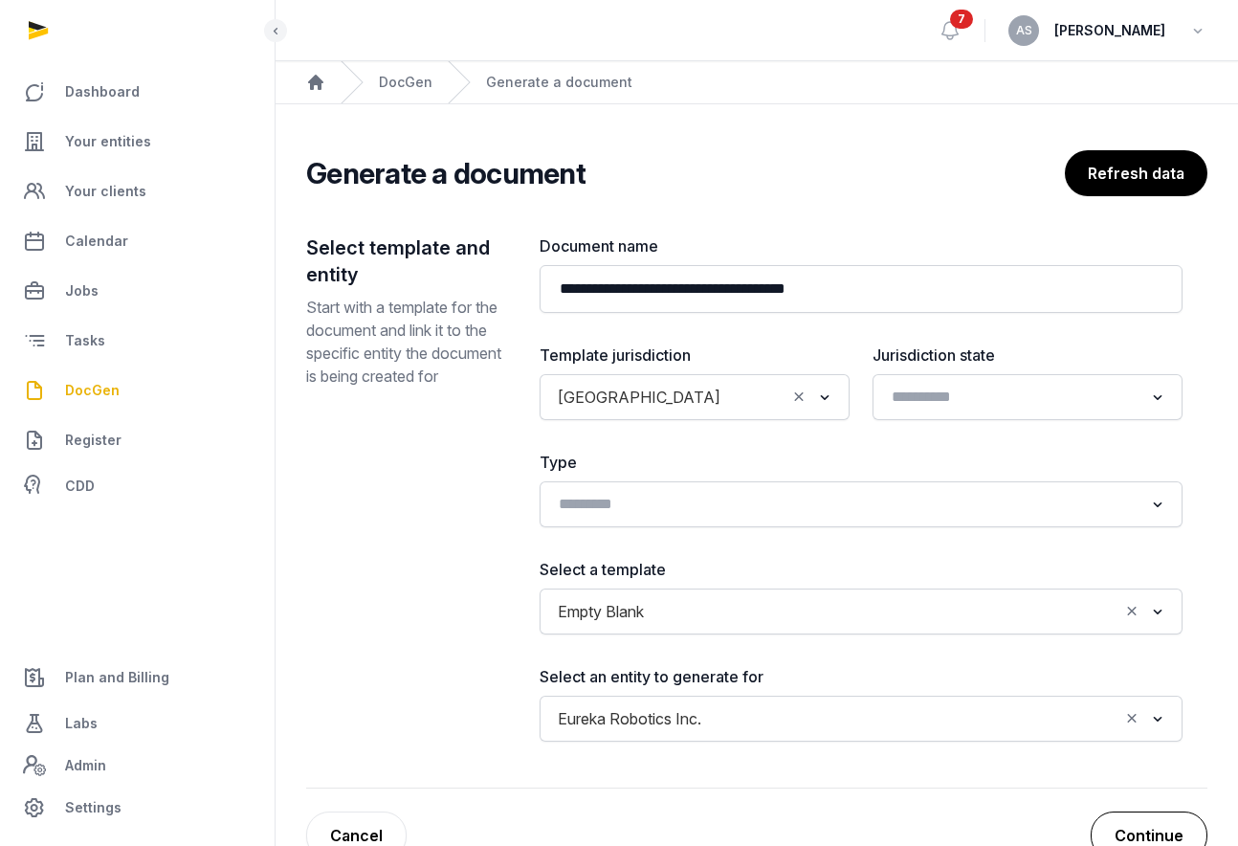
click at [1127, 824] on button "Continue" at bounding box center [1149, 835] width 117 height 48
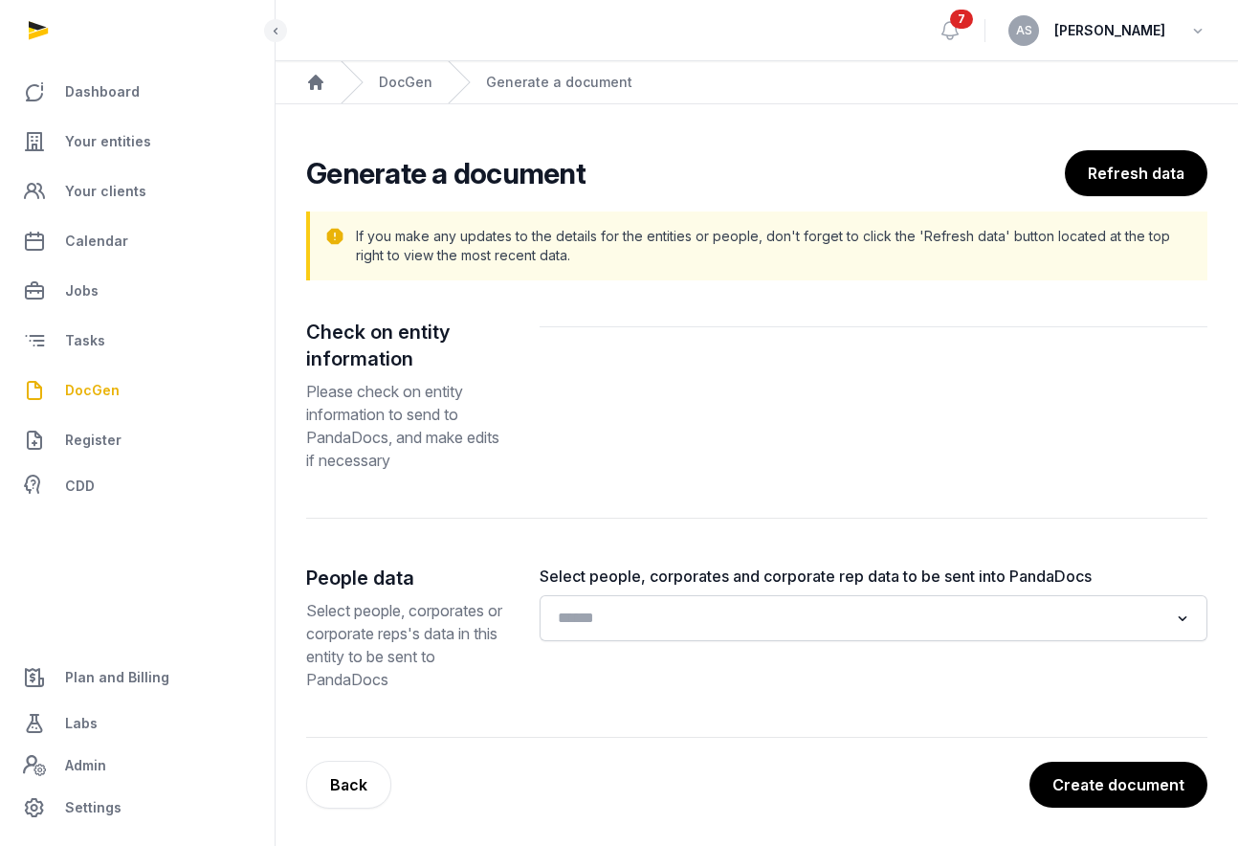
click at [810, 611] on input "Search for option" at bounding box center [860, 618] width 618 height 27
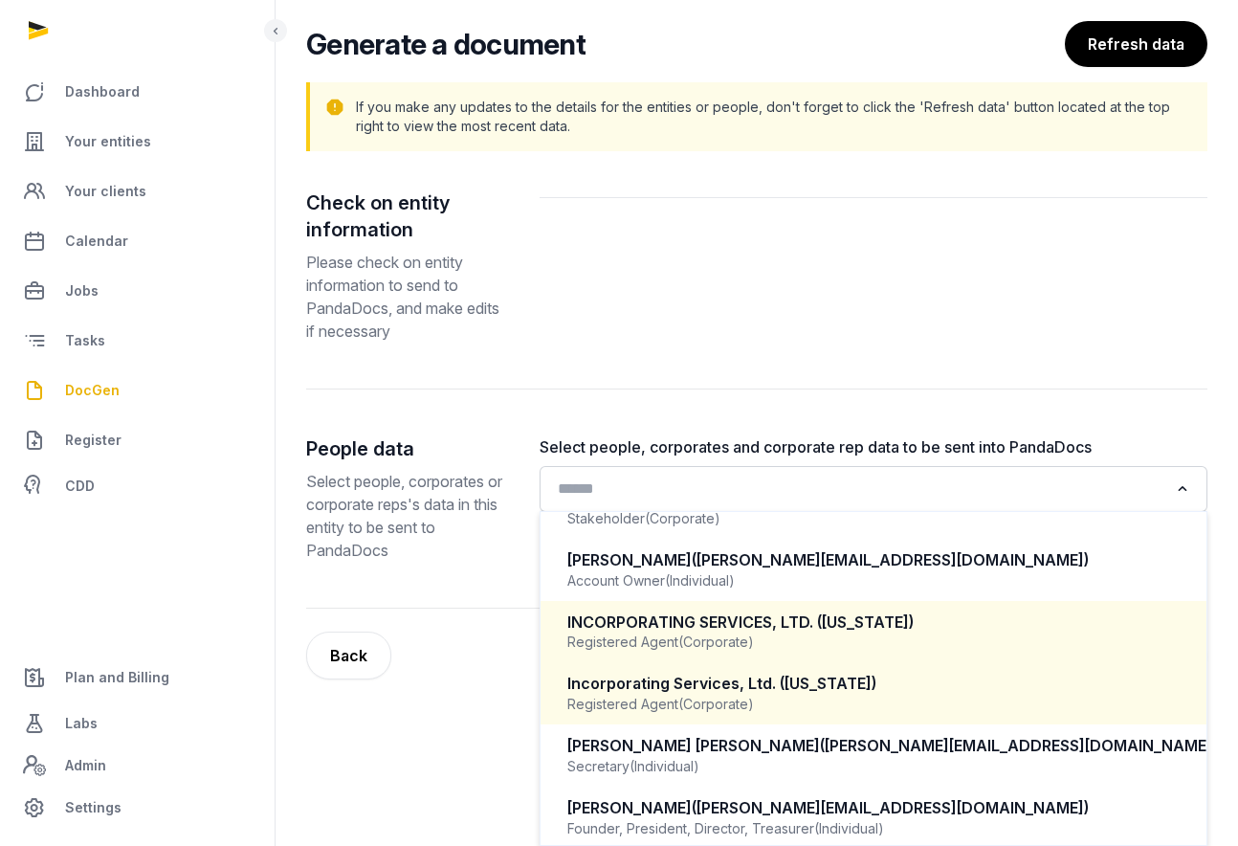
scroll to position [173, 0]
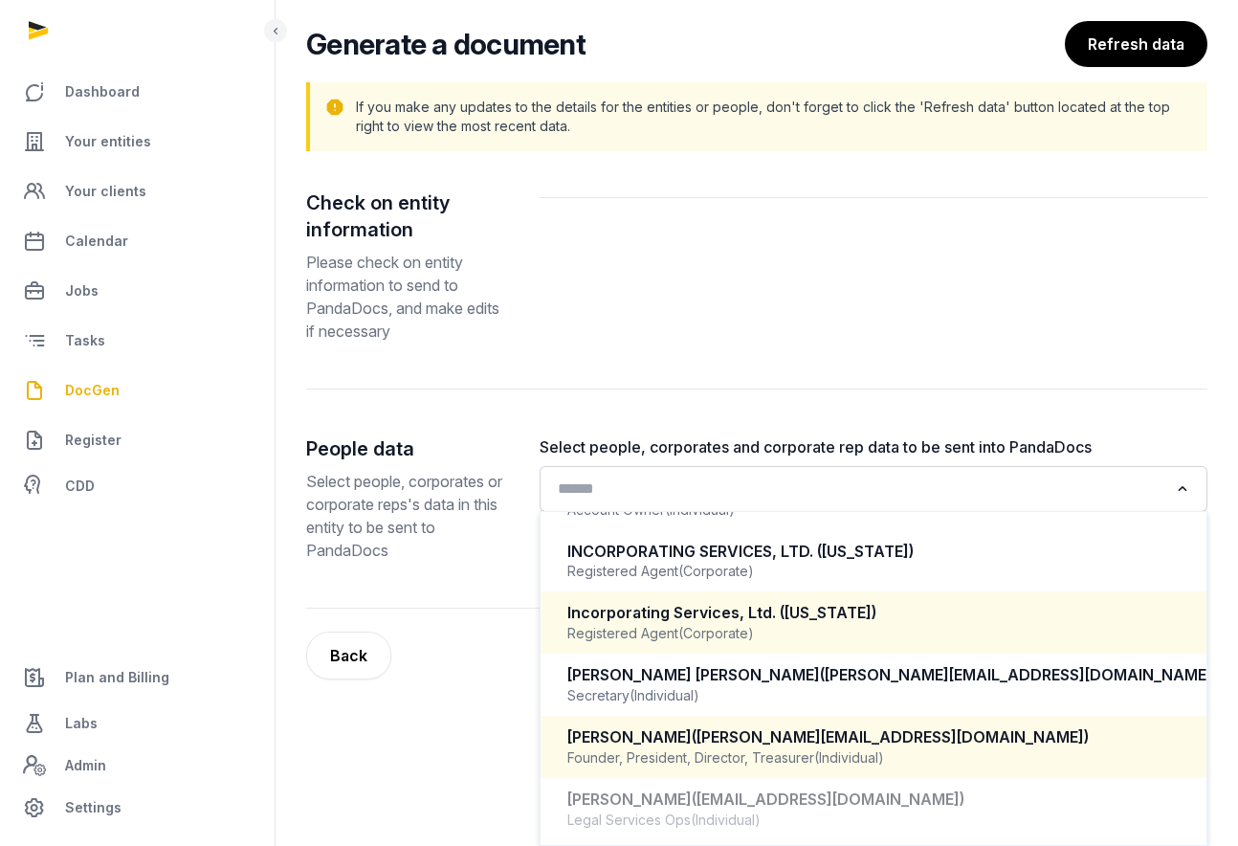
click at [779, 737] on span "([PERSON_NAME][EMAIL_ADDRESS][DOMAIN_NAME])" at bounding box center [890, 736] width 397 height 19
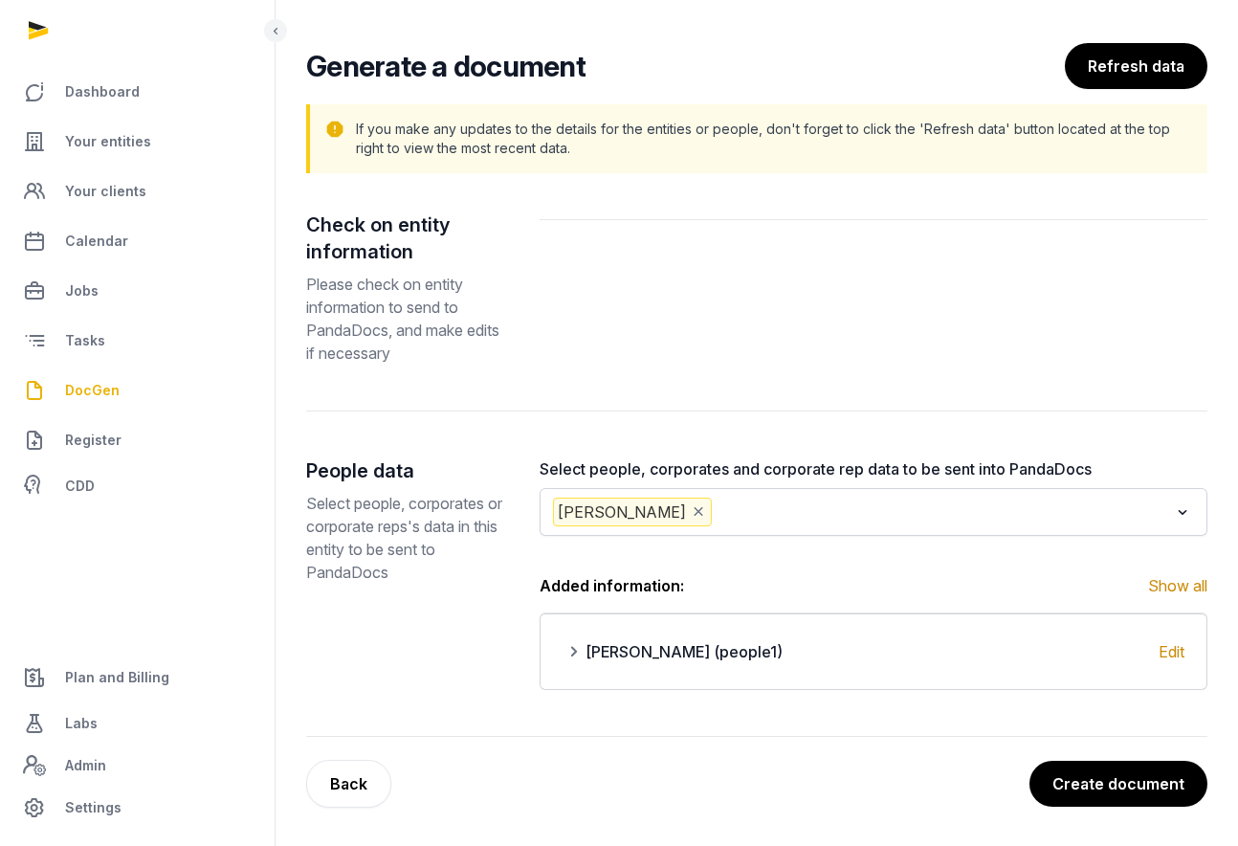
scroll to position [107, 0]
click at [1113, 783] on button "Create document" at bounding box center [1118, 784] width 180 height 48
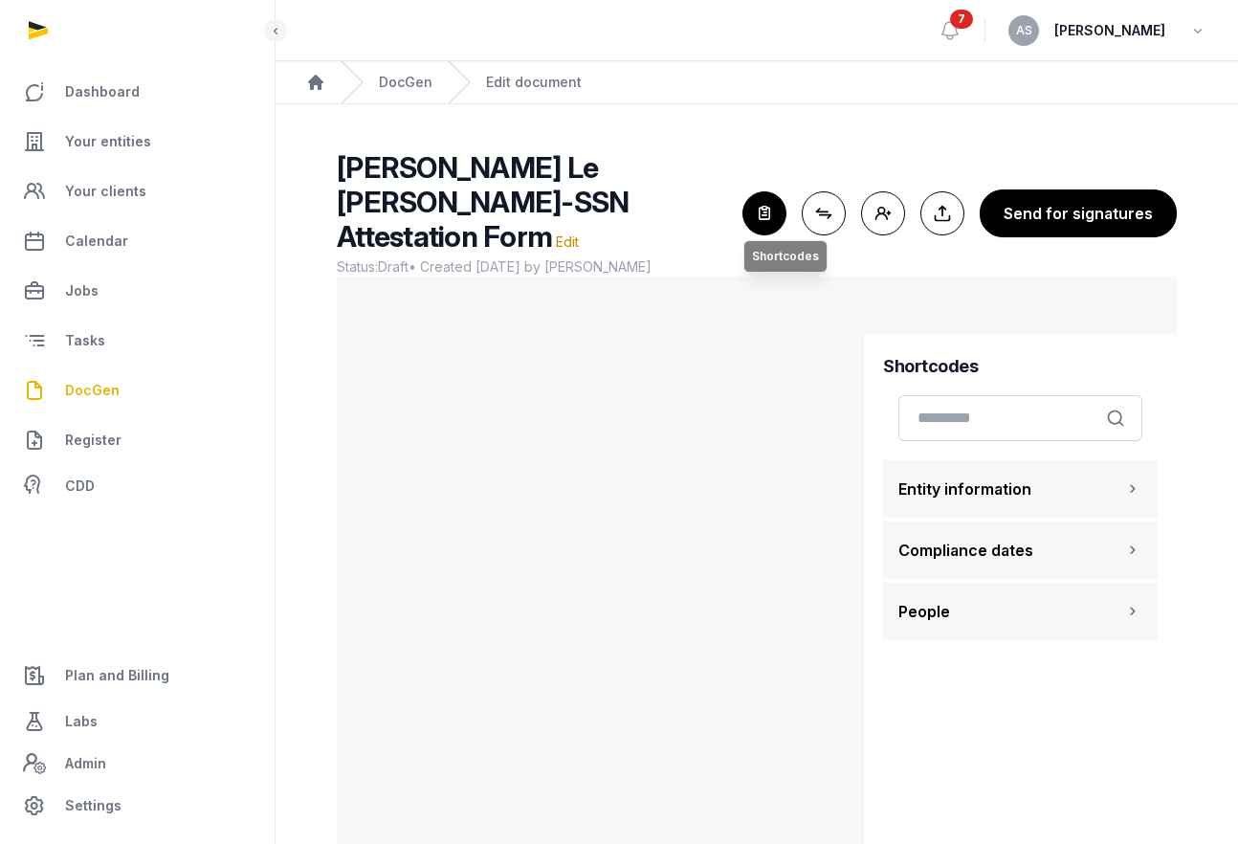
click at [765, 206] on icon "button" at bounding box center [764, 213] width 42 height 42
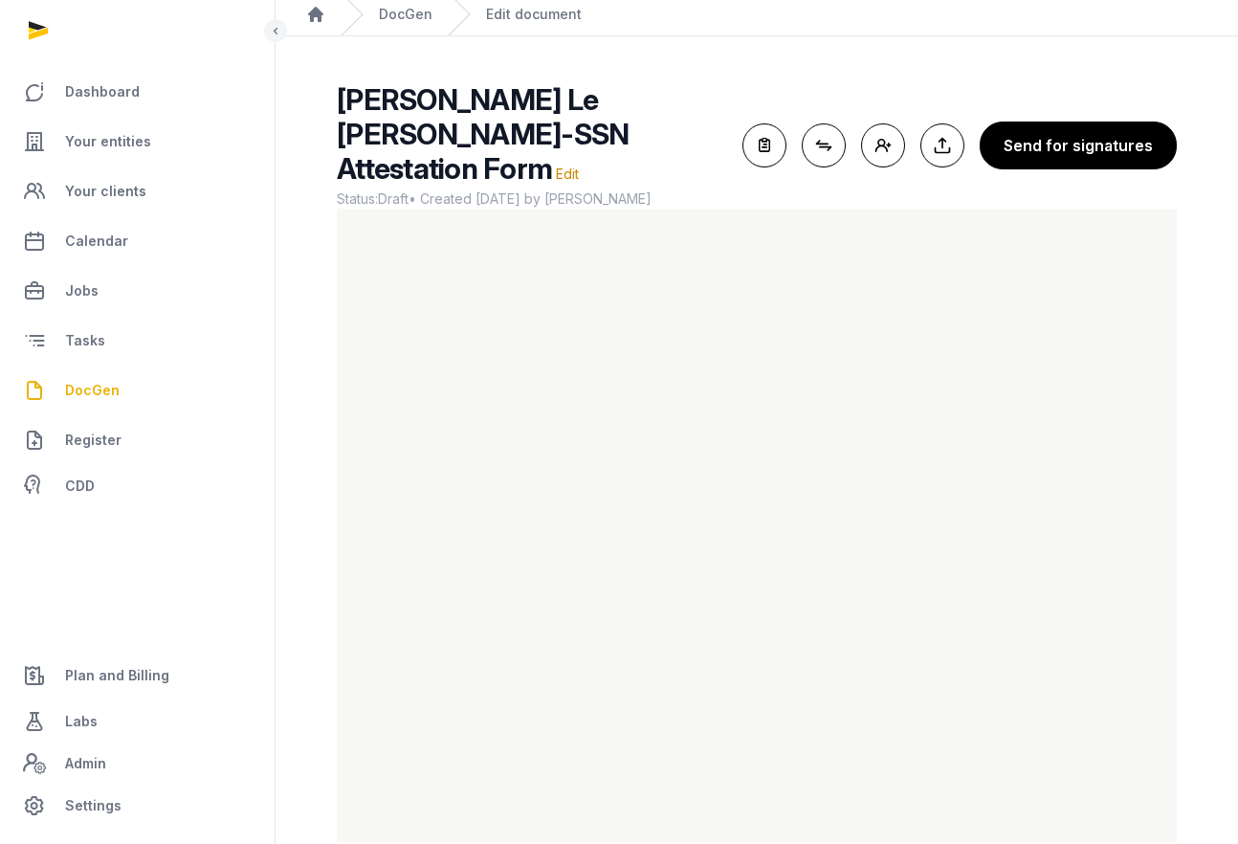
scroll to position [69, 0]
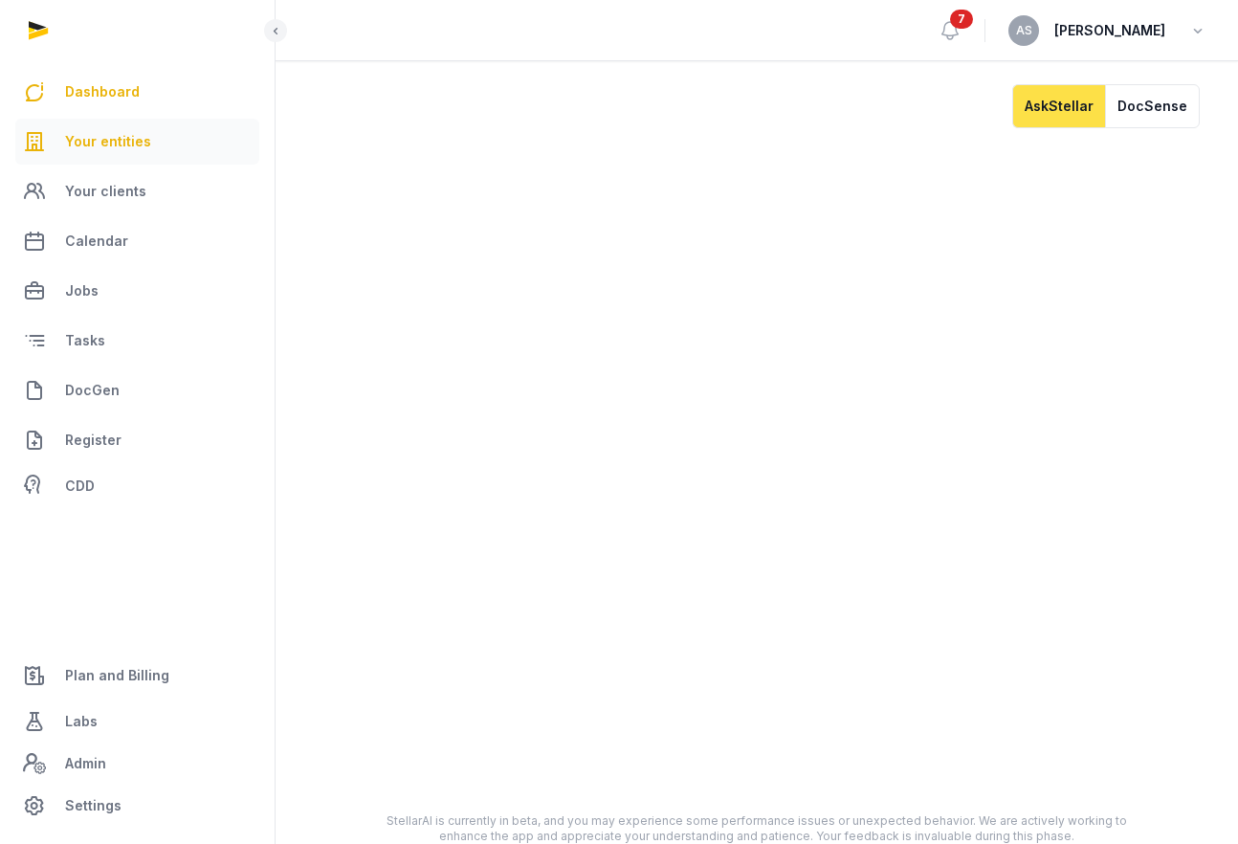
click at [117, 144] on span "Your entities" at bounding box center [108, 141] width 86 height 23
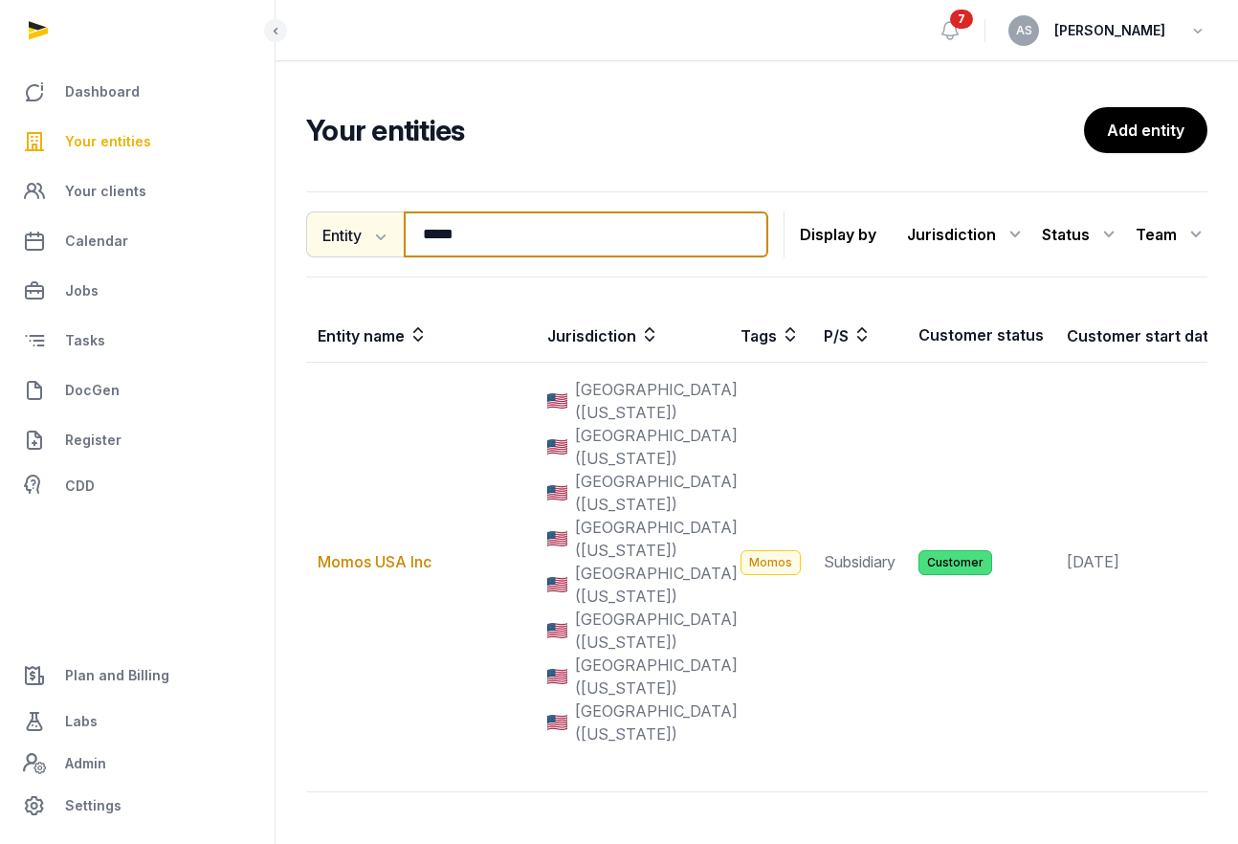
drag, startPoint x: 502, startPoint y: 236, endPoint x: 342, endPoint y: 212, distance: 162.5
click at [342, 213] on div "Entity Entity People Tags Services ***** Search" at bounding box center [537, 234] width 462 height 46
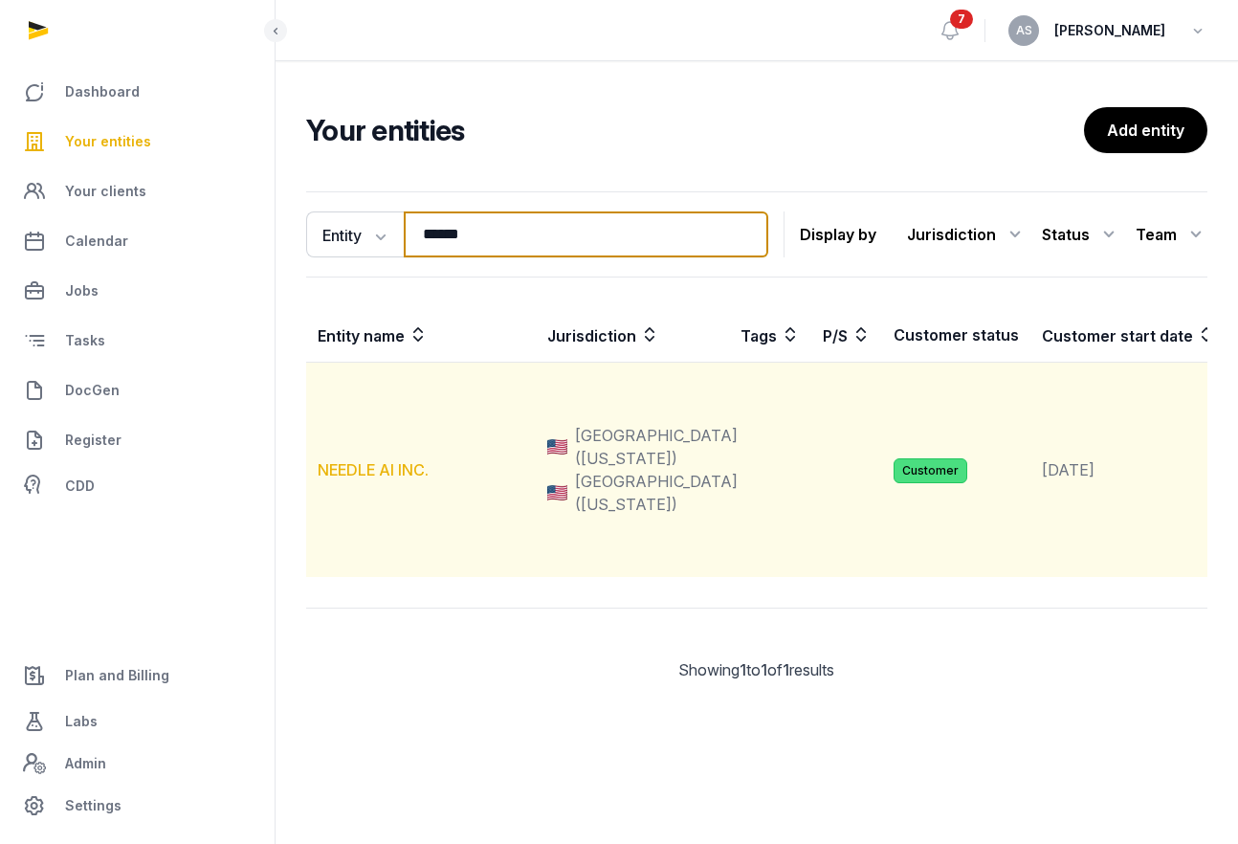
type input "******"
click at [398, 479] on link "NEEDLE AI INC." at bounding box center [373, 469] width 111 height 19
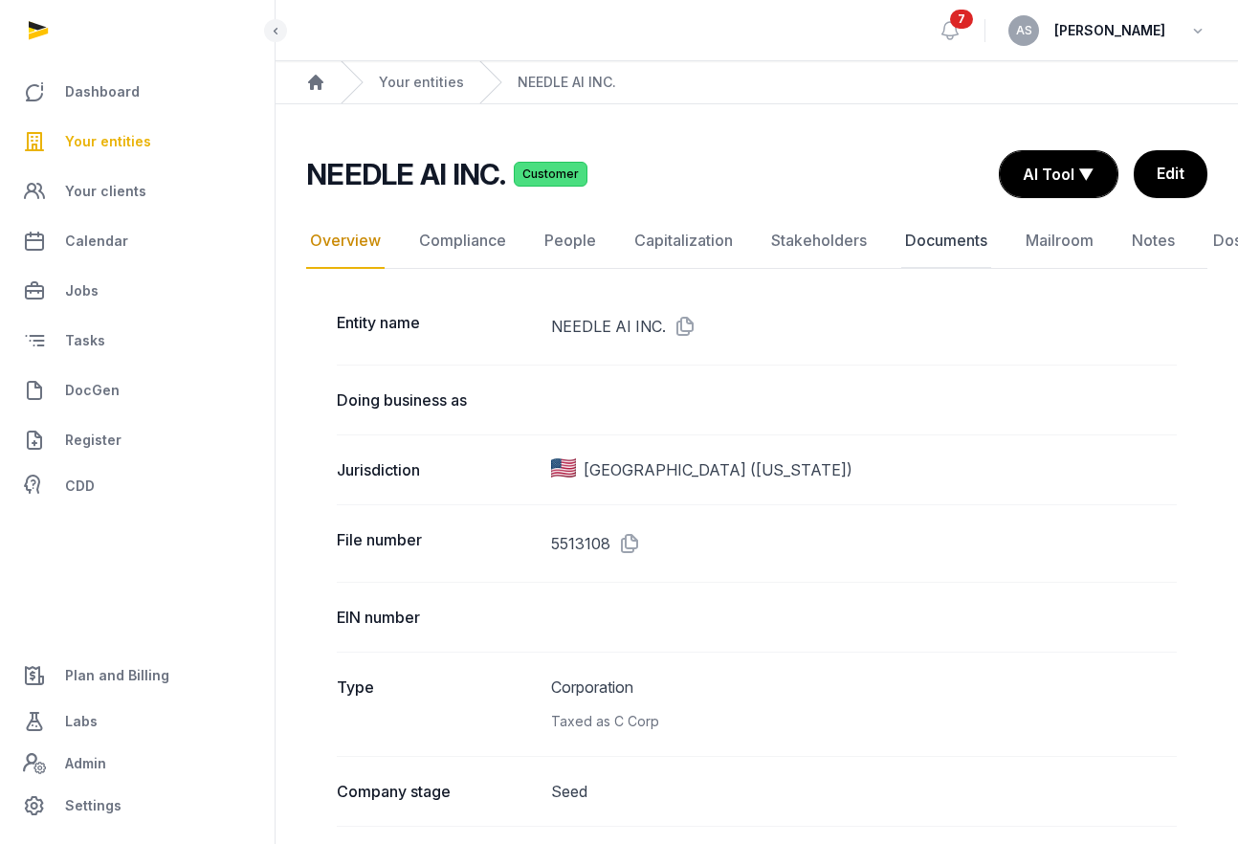
click at [955, 241] on link "Documents" at bounding box center [946, 240] width 90 height 55
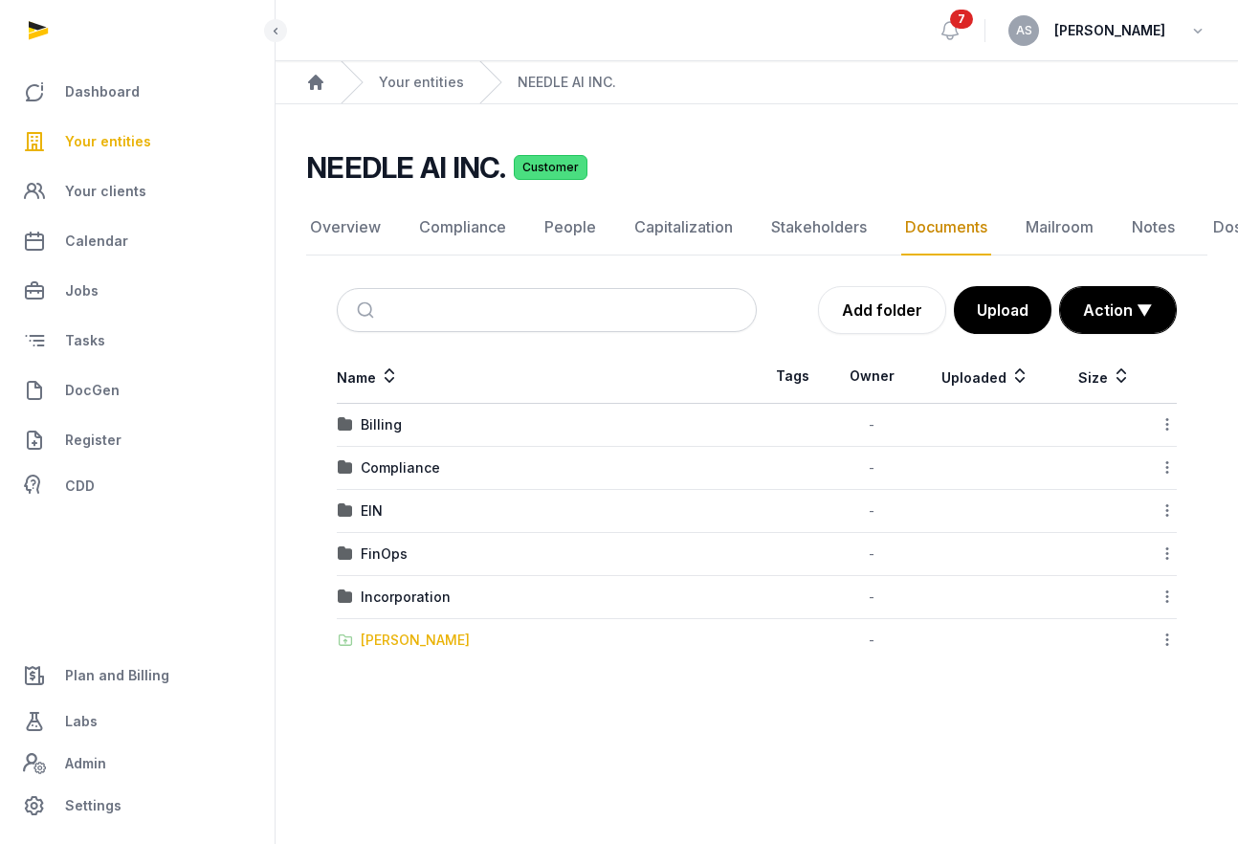
click at [422, 640] on div "Shared Folder" at bounding box center [415, 639] width 109 height 19
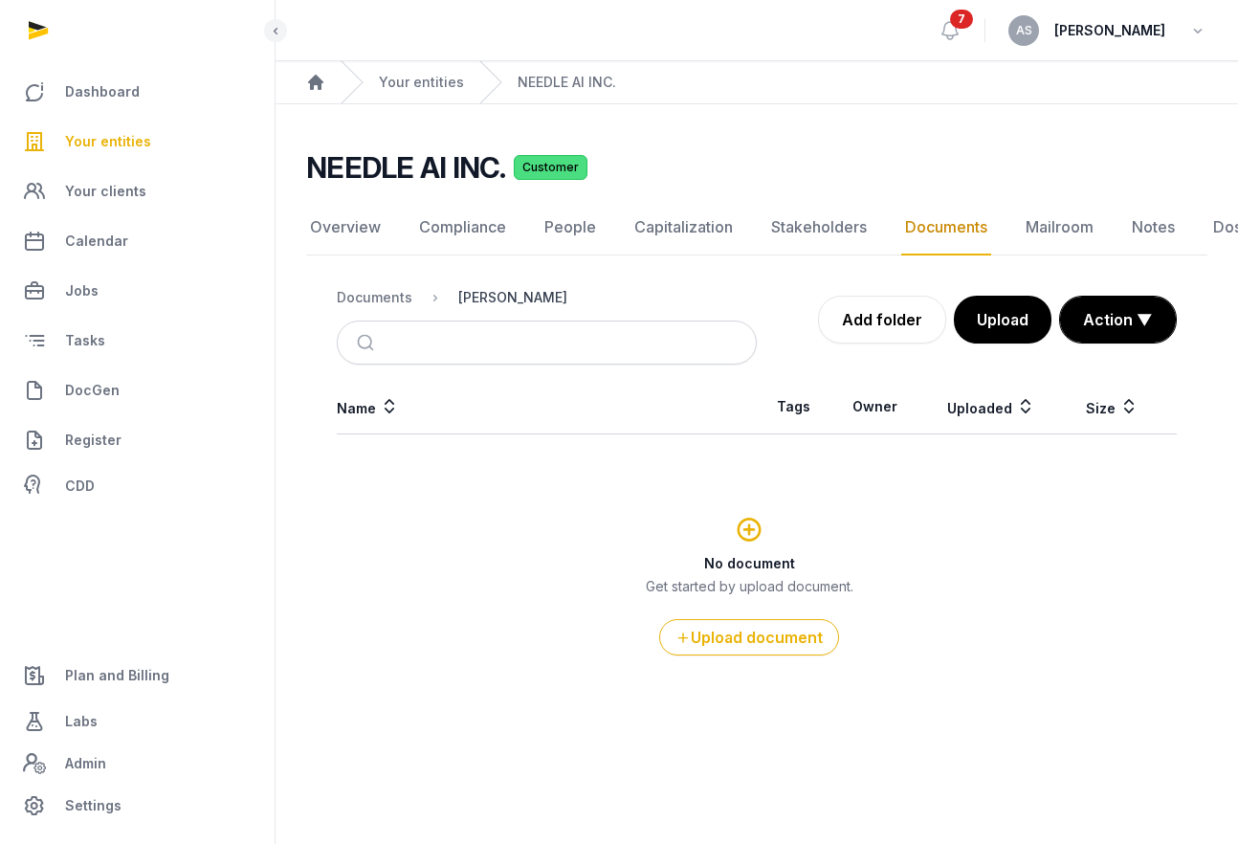
click at [508, 291] on div "Shared Folder" at bounding box center [512, 297] width 109 height 19
click at [373, 300] on div "Documents" at bounding box center [375, 297] width 76 height 19
